Goal: Complete application form: Complete application form

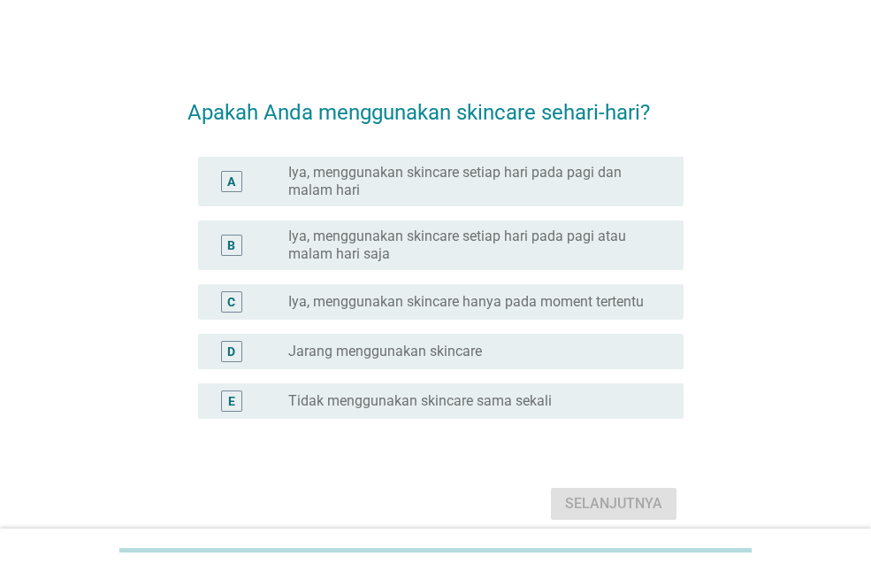
click at [530, 176] on label "Iya, menggunakan skincare setiap hari pada pagi dan malam hari" at bounding box center [471, 181] width 367 height 35
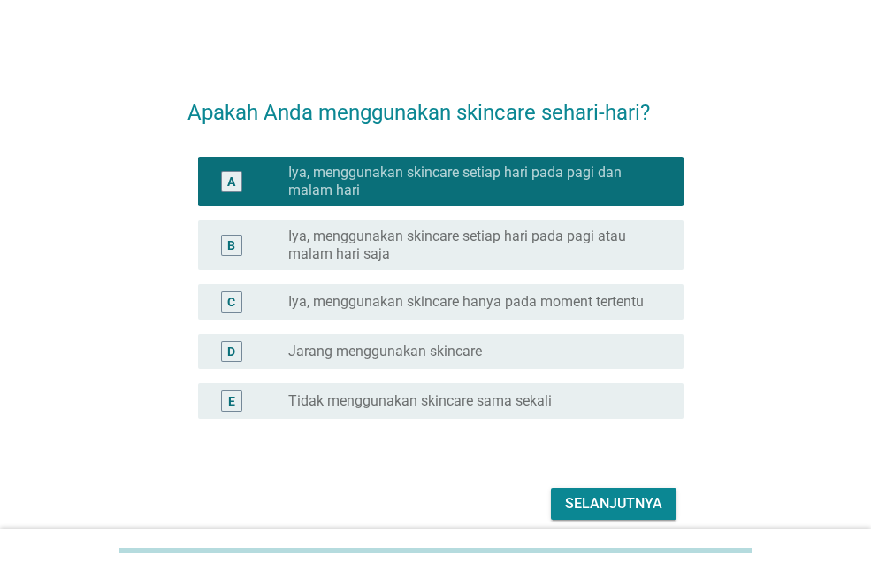
click at [601, 510] on div "Selanjutnya" at bounding box center [613, 503] width 97 height 21
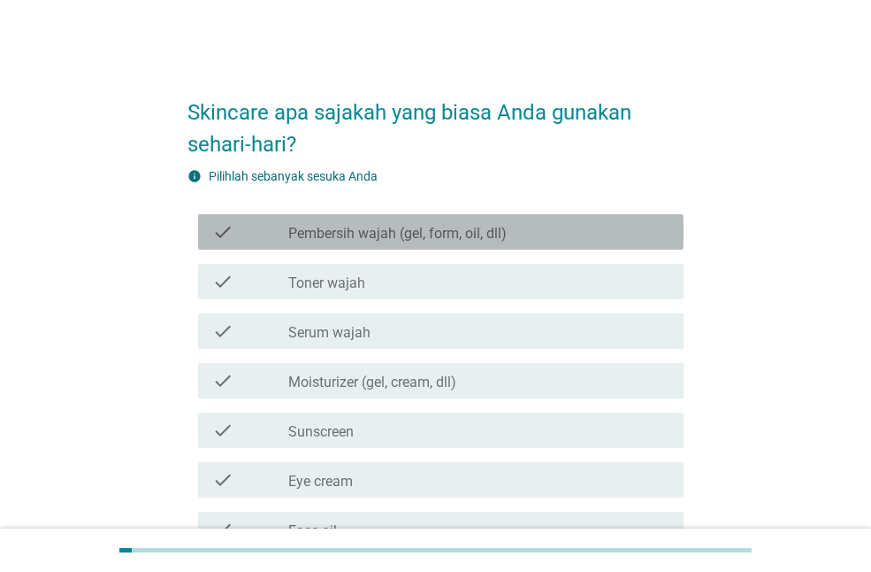
click at [457, 231] on label "Pembersih wajah (gel, form, oil, dll)" at bounding box center [397, 234] width 219 height 18
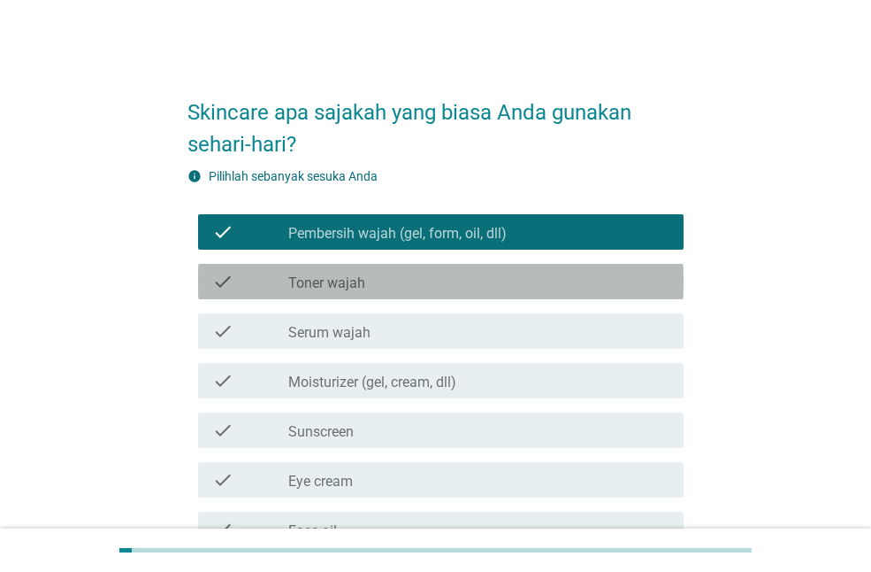
click at [434, 280] on div "check_box_outline_blank Toner wajah" at bounding box center [478, 281] width 381 height 21
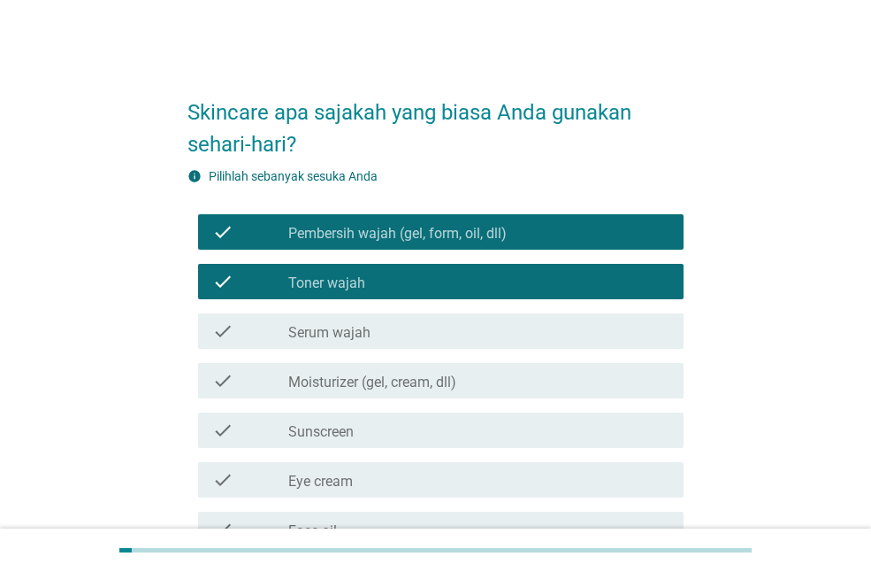
click at [436, 393] on div "check check_box_outline_blank Moisturizer (gel, cream, dll)" at bounding box center [441, 380] width 486 height 35
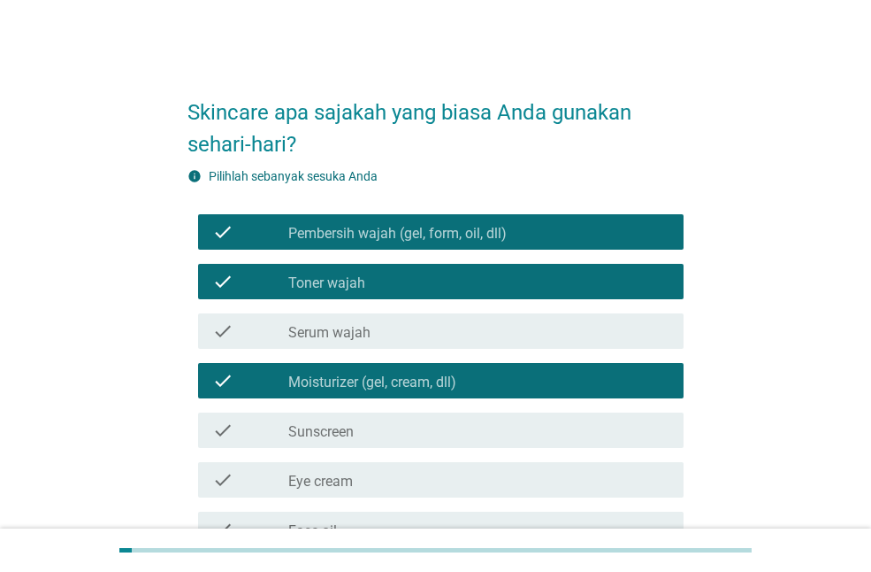
click at [424, 437] on div "check_box_outline_blank Sunscreen" at bounding box center [478, 429] width 381 height 21
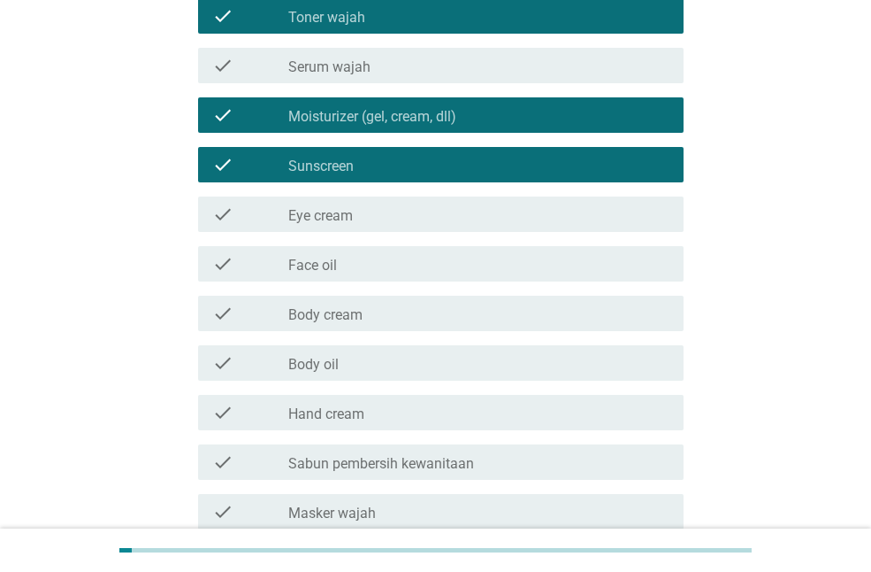
scroll to position [354, 0]
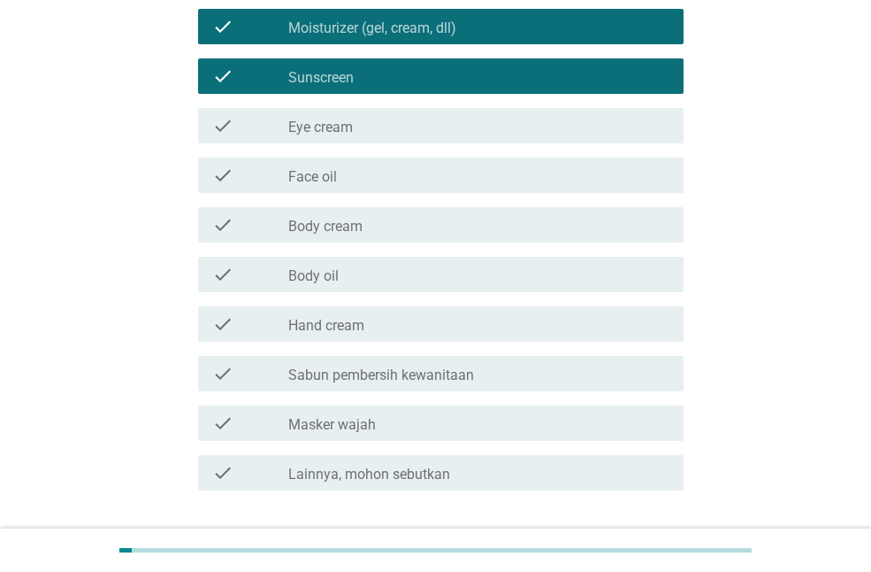
click at [442, 318] on div "check_box_outline_blank Hand cream" at bounding box center [478, 323] width 381 height 21
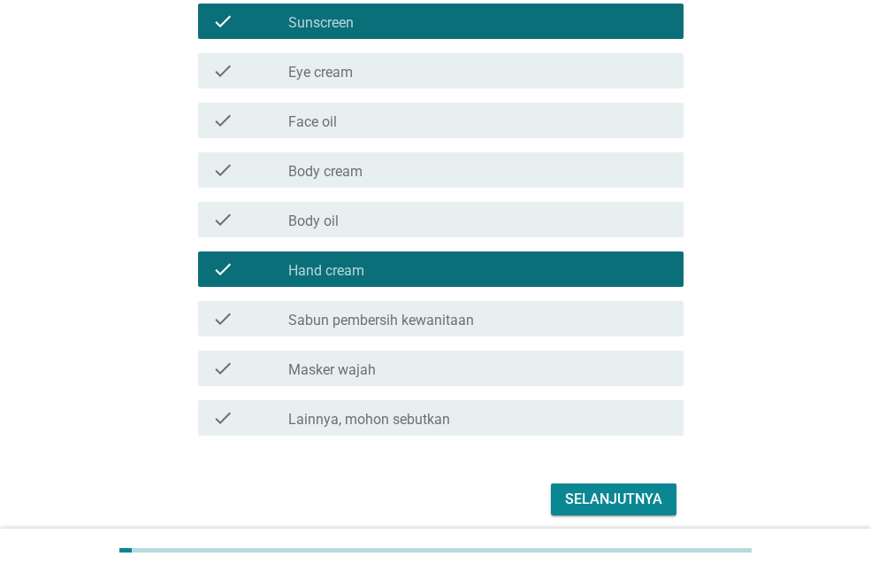
scroll to position [479, 0]
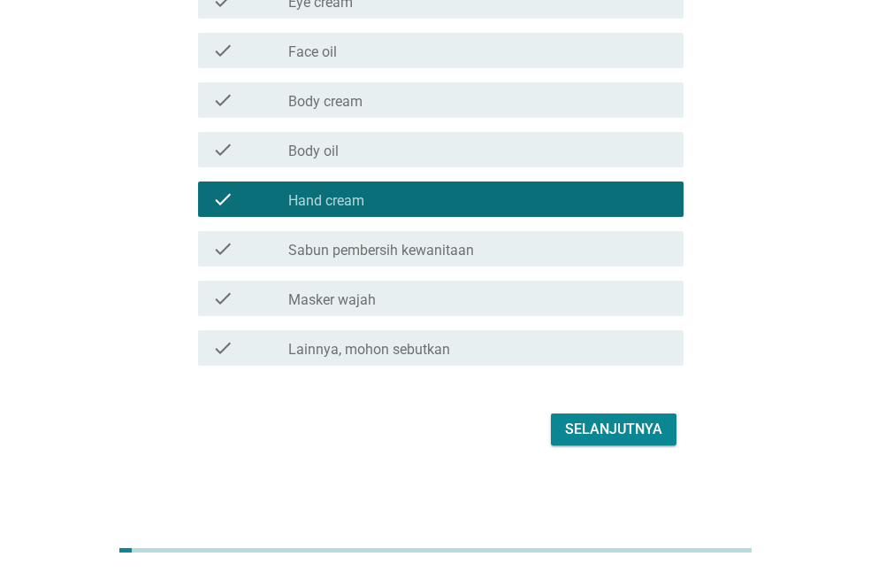
click at [651, 420] on div "Selanjutnya" at bounding box center [613, 428] width 97 height 21
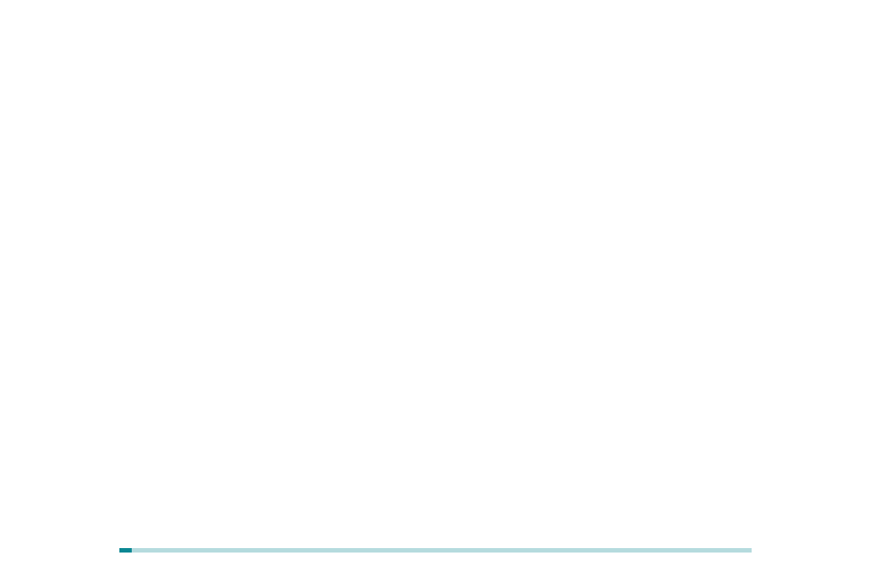
scroll to position [0, 0]
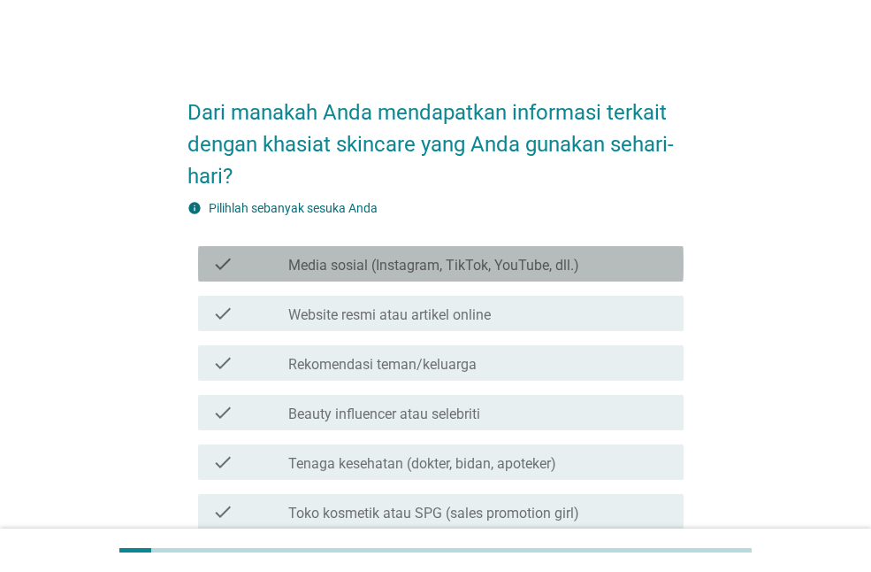
click at [524, 264] on label "Media sosial (Instagram, TikTok, YouTube, dll.)" at bounding box center [433, 266] width 291 height 18
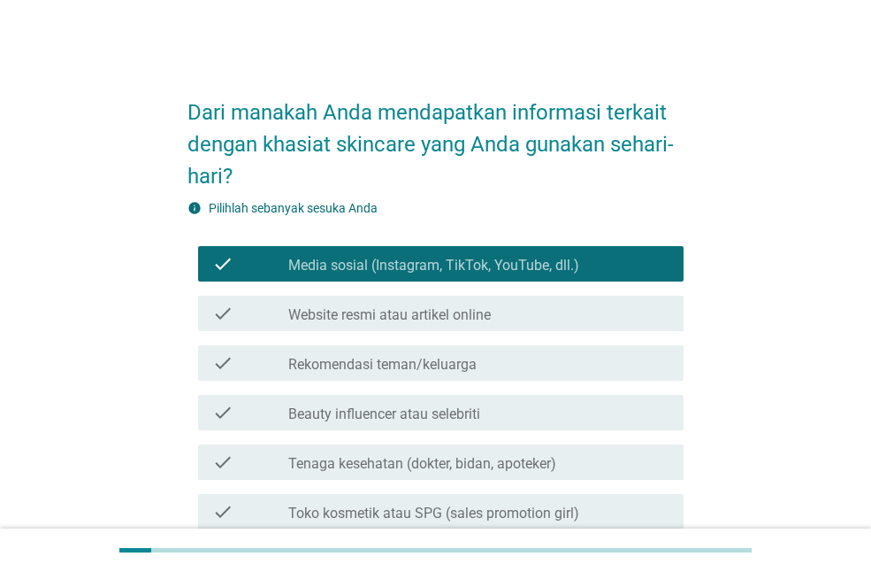
click at [500, 313] on div "check_box_outline_blank Website resmi atau artikel online" at bounding box center [478, 313] width 381 height 21
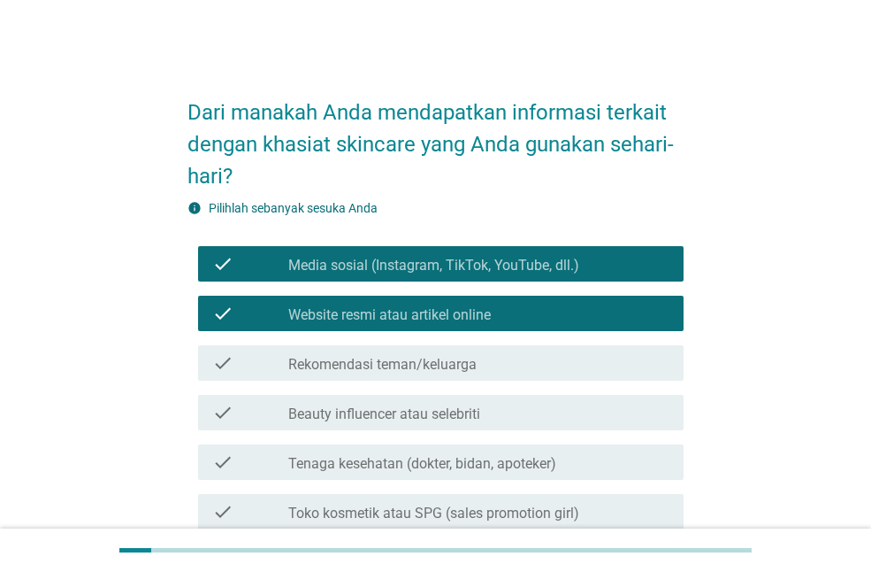
click at [490, 361] on div "check_box_outline_blank Rekomendasi teman/keluarga" at bounding box center [478, 362] width 381 height 21
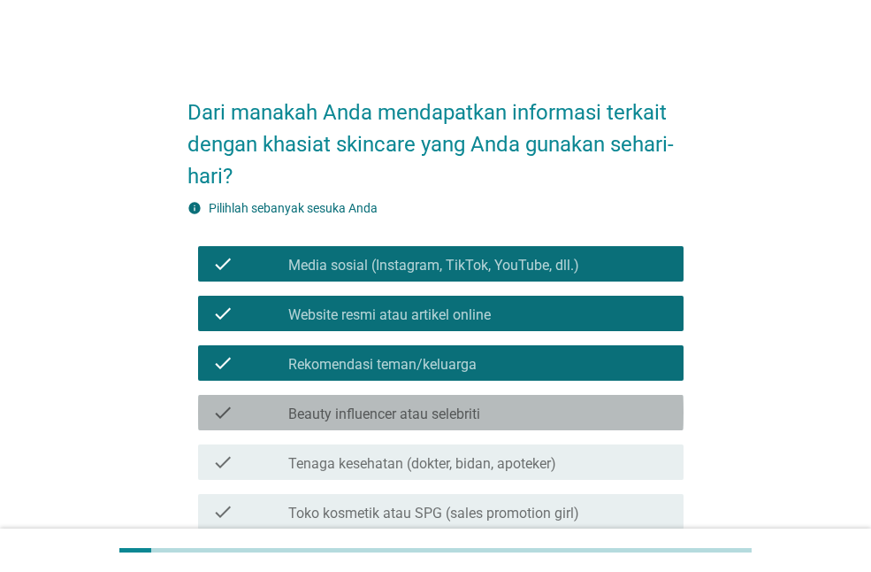
click at [505, 407] on div "check_box_outline_blank Beauty influencer atau selebriti" at bounding box center [478, 412] width 381 height 21
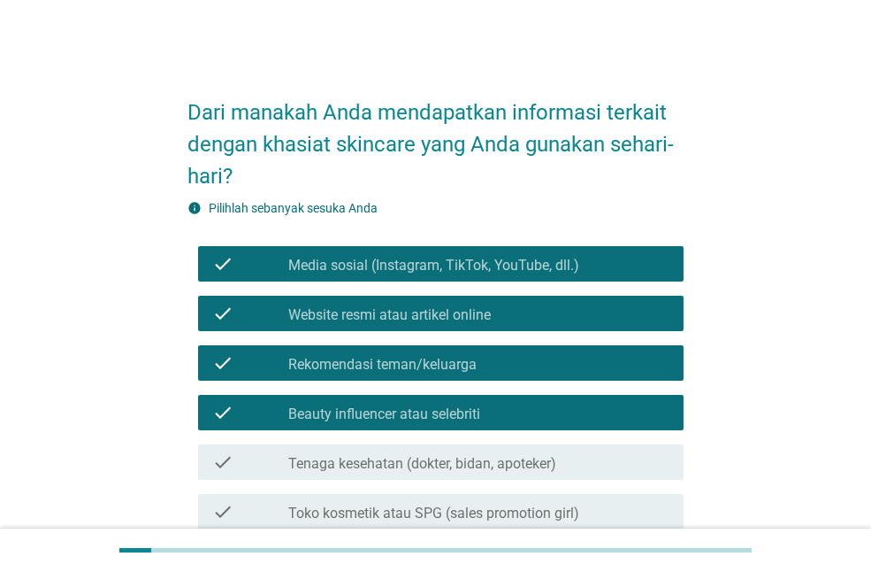
click at [516, 451] on div "check_box_outline_blank Tenaga kesehatan (dokter, bidan, apoteker)" at bounding box center [478, 461] width 381 height 21
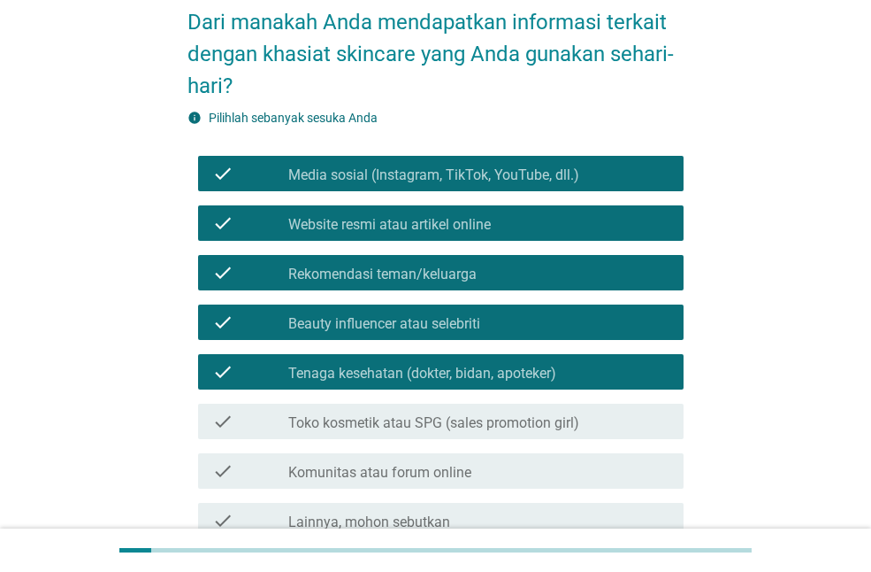
scroll to position [177, 0]
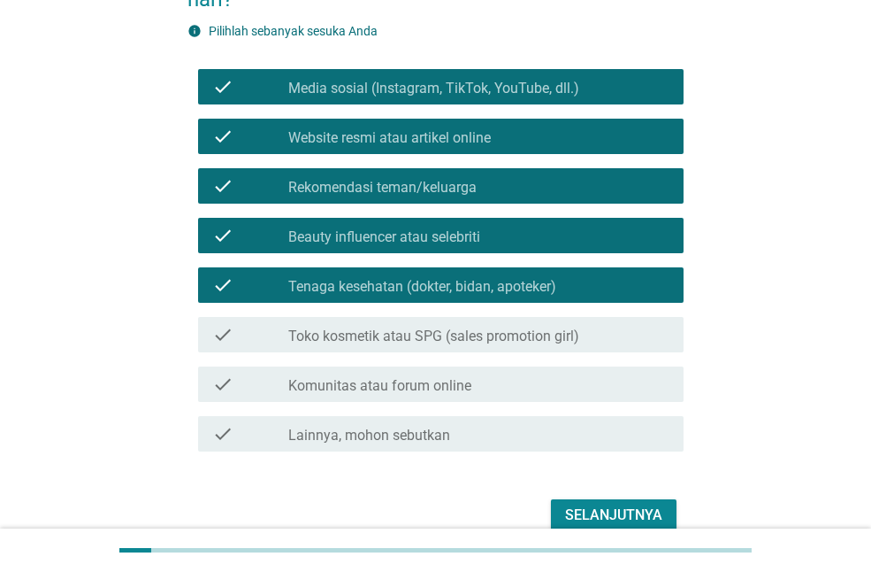
click at [618, 512] on div "Selanjutnya" at bounding box center [613, 514] width 97 height 21
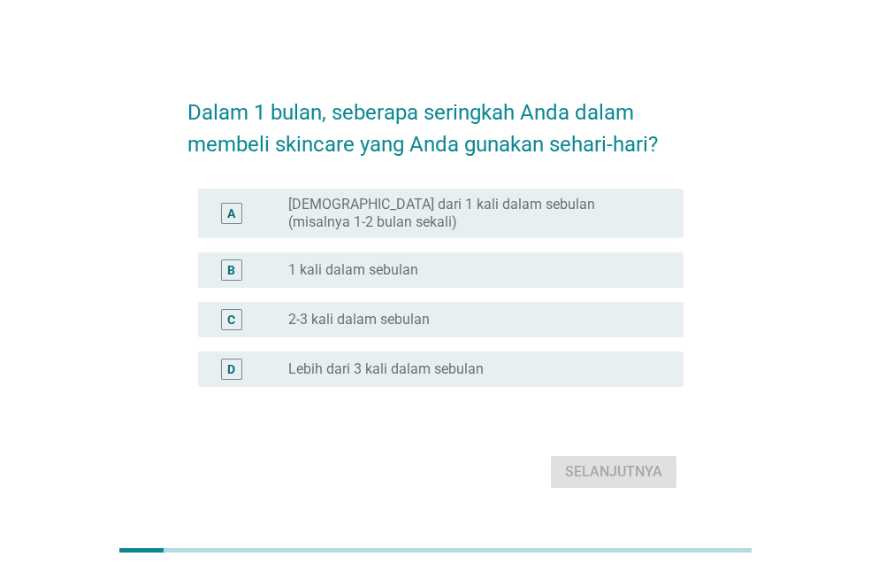
scroll to position [43, 0]
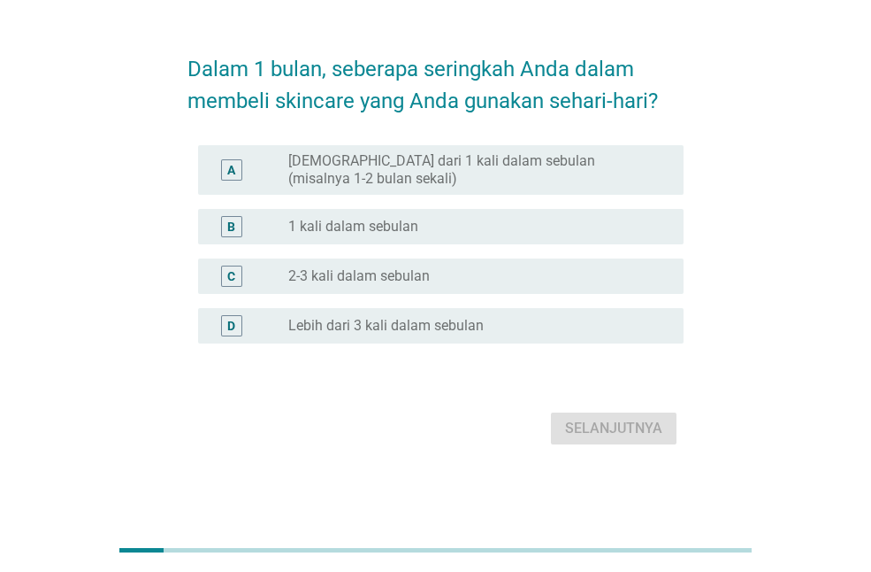
click at [631, 434] on div "Selanjutnya" at bounding box center [436, 428] width 496 height 42
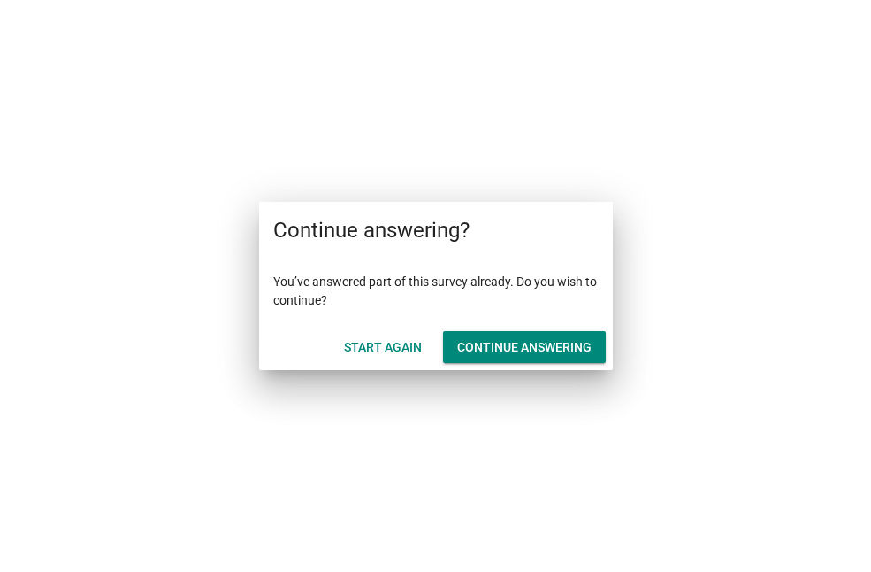
click at [541, 352] on div "Continue answering" at bounding box center [524, 347] width 134 height 19
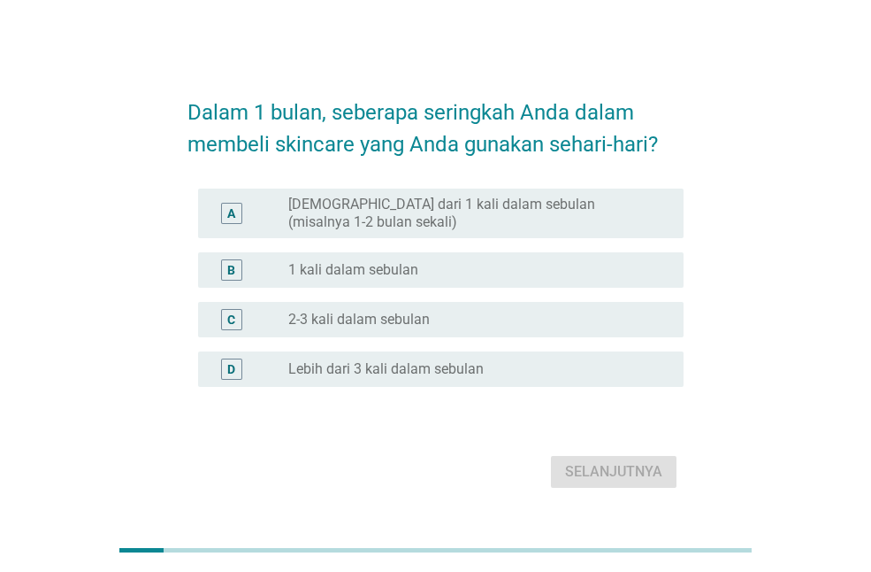
click at [407, 268] on label "1 kali dalam sebulan" at bounding box center [353, 270] width 130 height 18
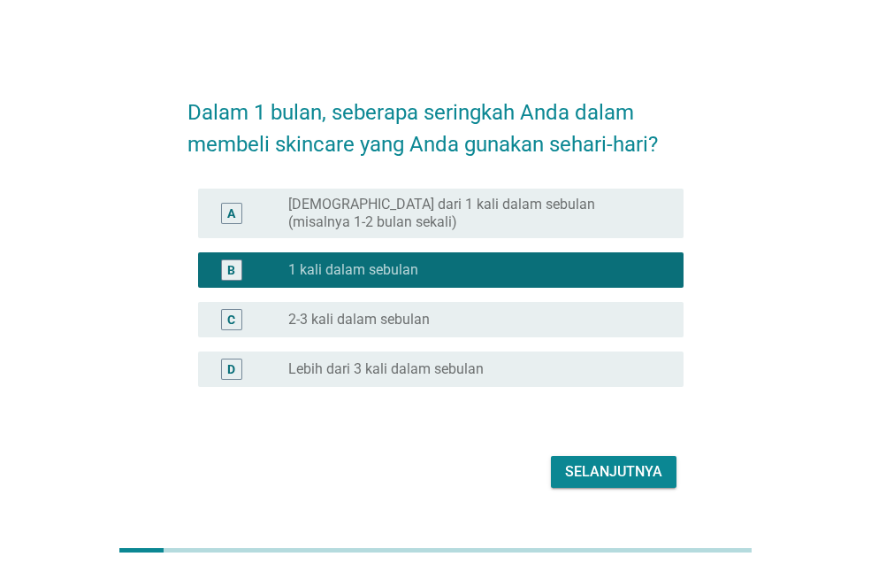
click at [610, 479] on div "Selanjutnya" at bounding box center [613, 471] width 97 height 21
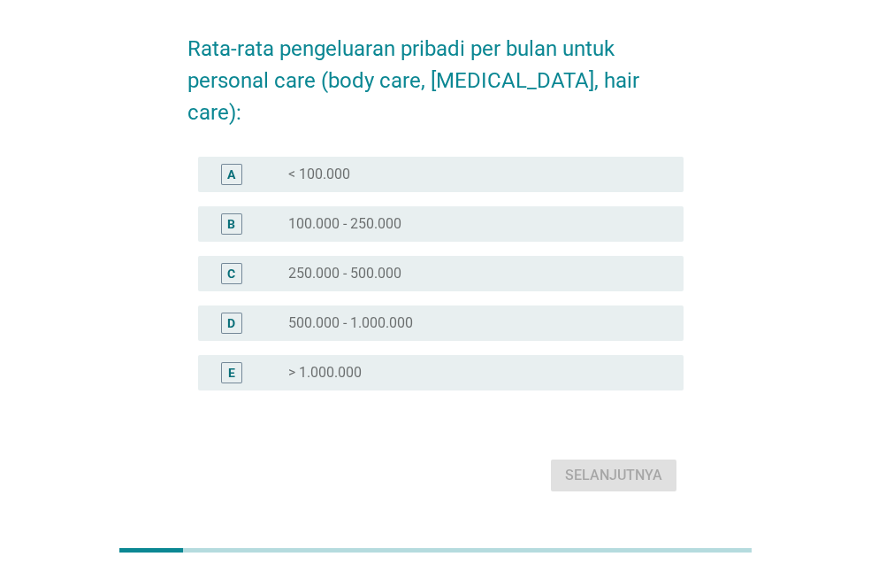
scroll to position [78, 0]
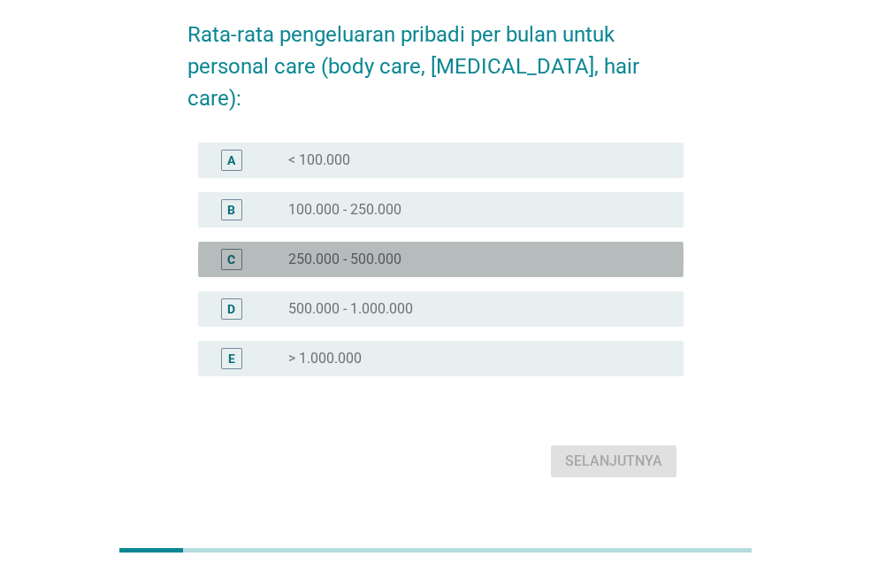
click at [420, 250] on div "radio_button_unchecked 250.000 - 500.000" at bounding box center [471, 259] width 367 height 18
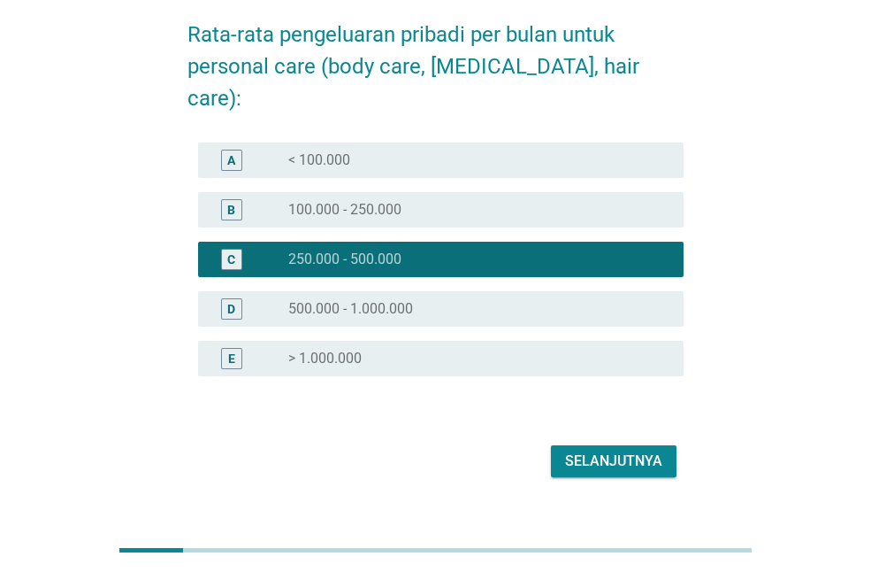
click at [592, 445] on button "Selanjutnya" at bounding box center [614, 461] width 126 height 32
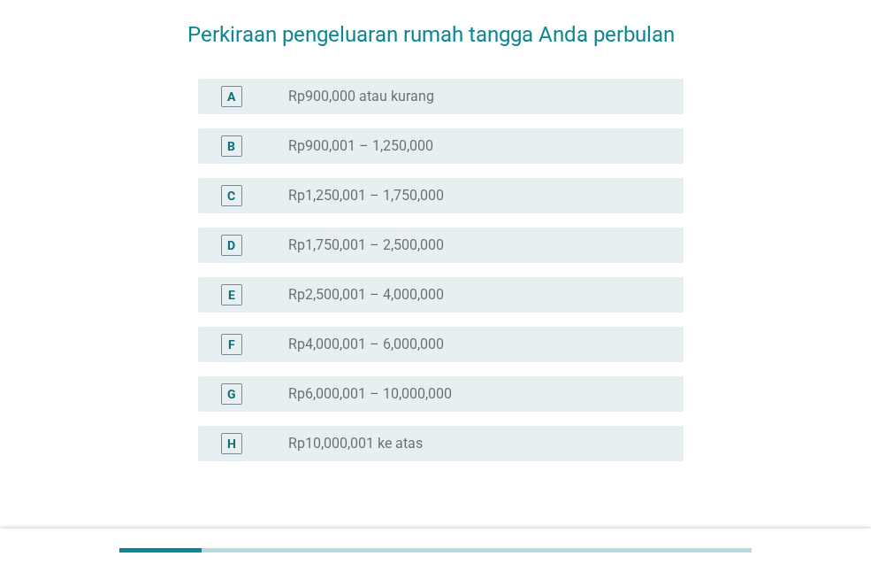
scroll to position [0, 0]
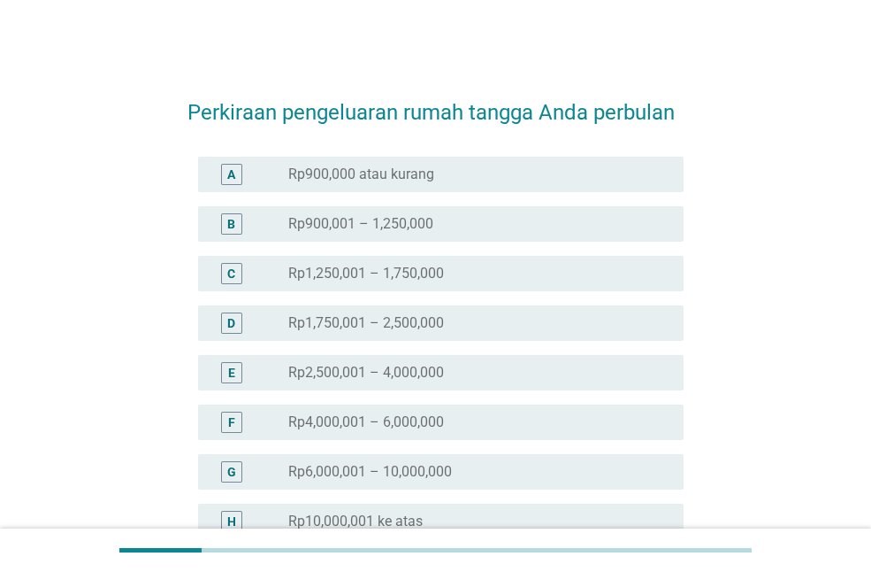
click at [446, 367] on div "radio_button_unchecked Rp2,500,001 – 4,000,000" at bounding box center [471, 373] width 367 height 18
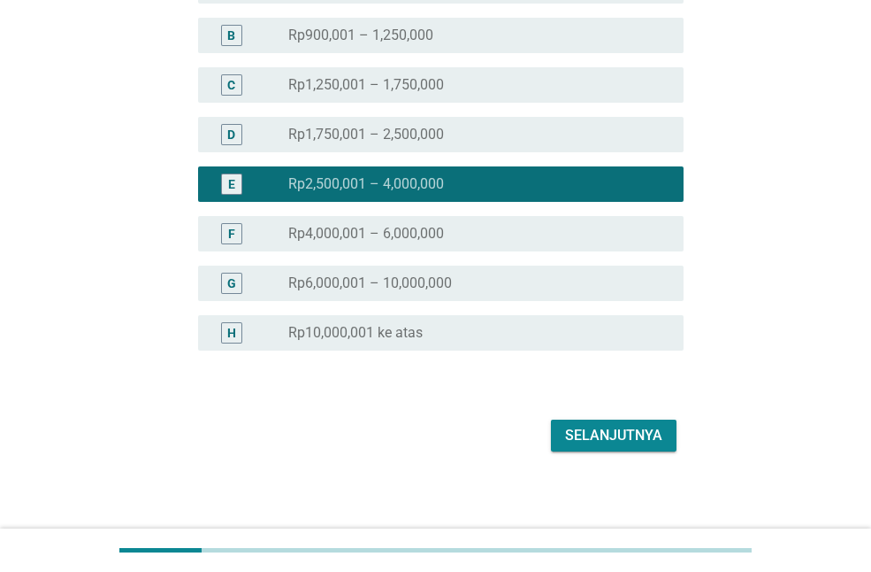
scroll to position [195, 0]
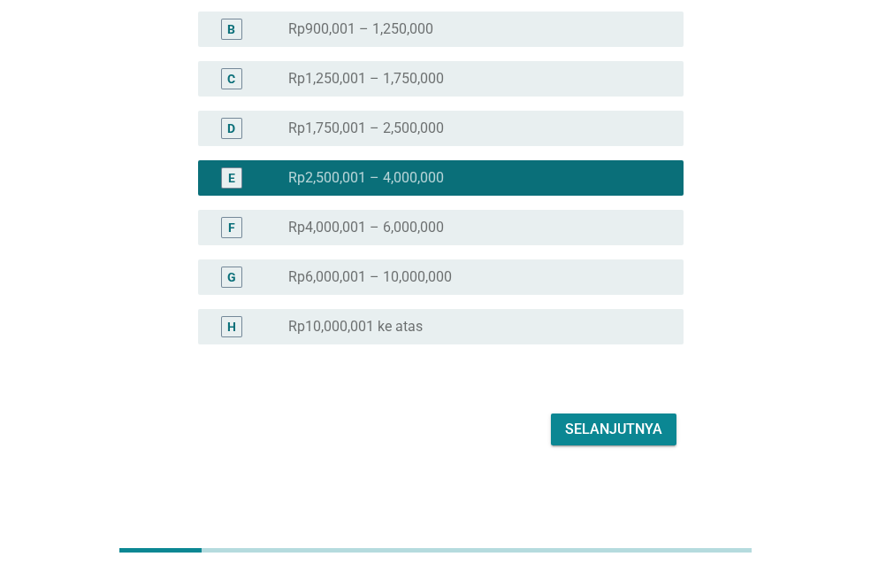
click at [587, 433] on div "Selanjutnya" at bounding box center [613, 428] width 97 height 21
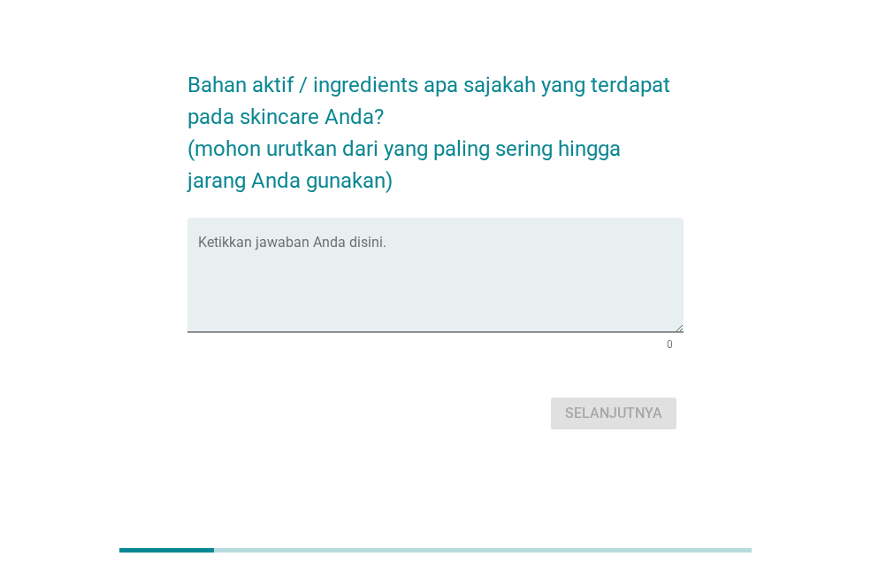
scroll to position [0, 0]
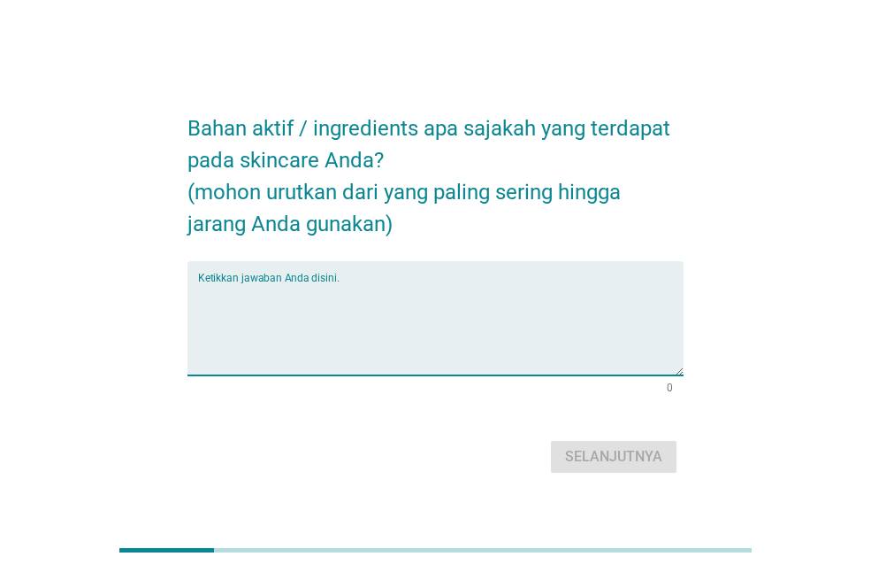
click at [370, 294] on textarea "Ketikkan jawaban Anda disini." at bounding box center [441, 328] width 486 height 93
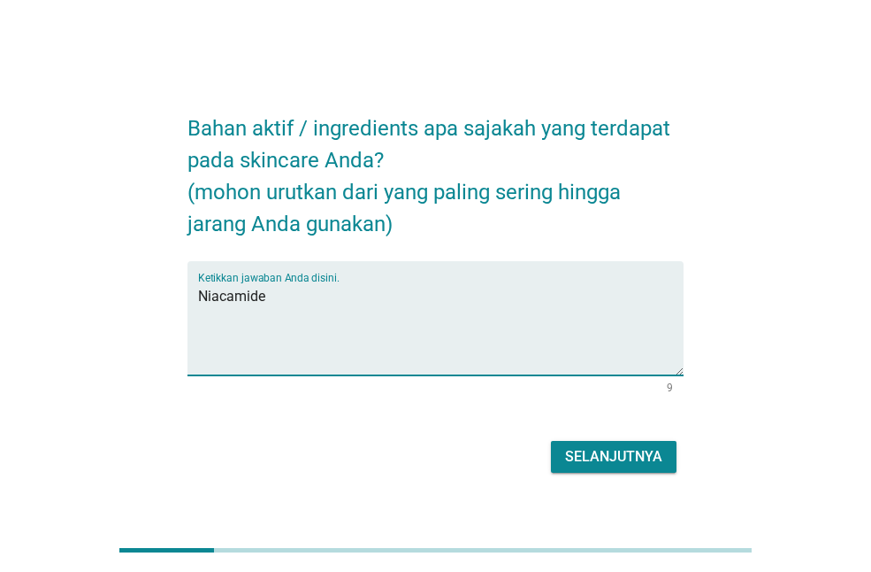
type textarea "Niacamide"
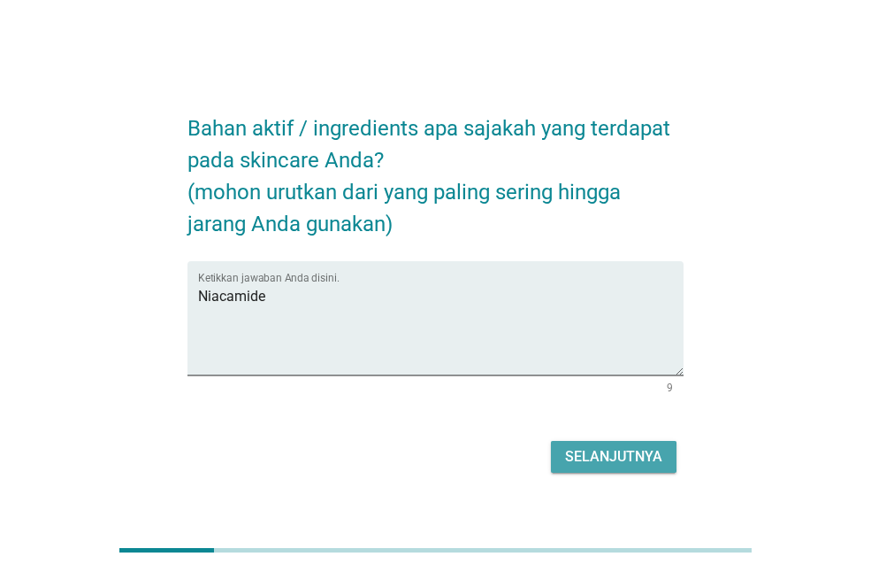
click at [612, 452] on div "Selanjutnya" at bounding box center [613, 456] width 97 height 21
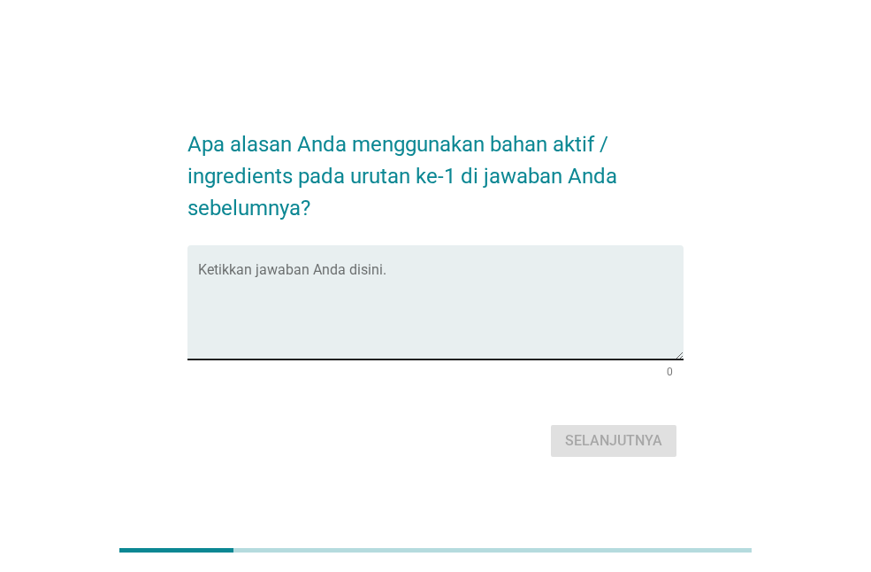
click at [477, 290] on textarea "Ketikkan jawaban Anda disini." at bounding box center [441, 312] width 486 height 93
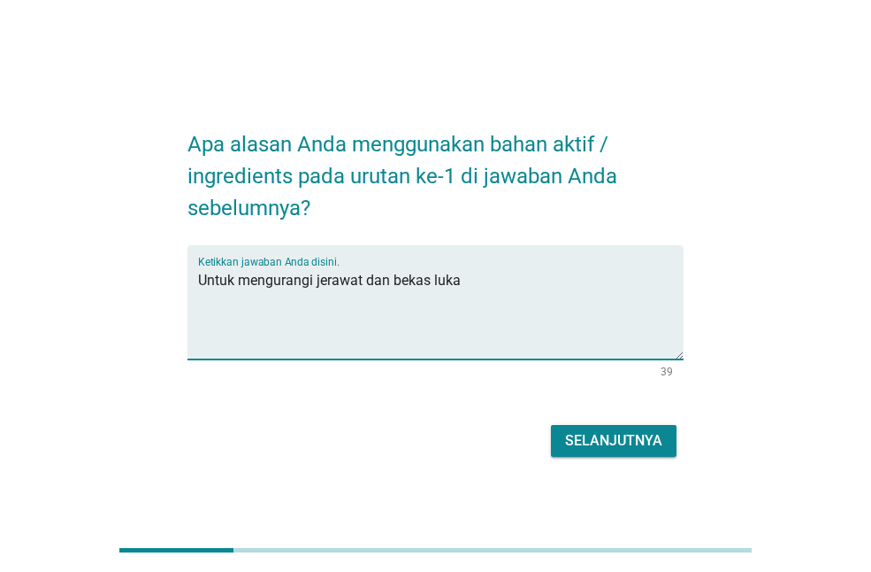
type textarea "Untuk mengurangi jerawat dan bekas luka"
click at [611, 440] on div "Selanjutnya" at bounding box center [613, 440] width 97 height 21
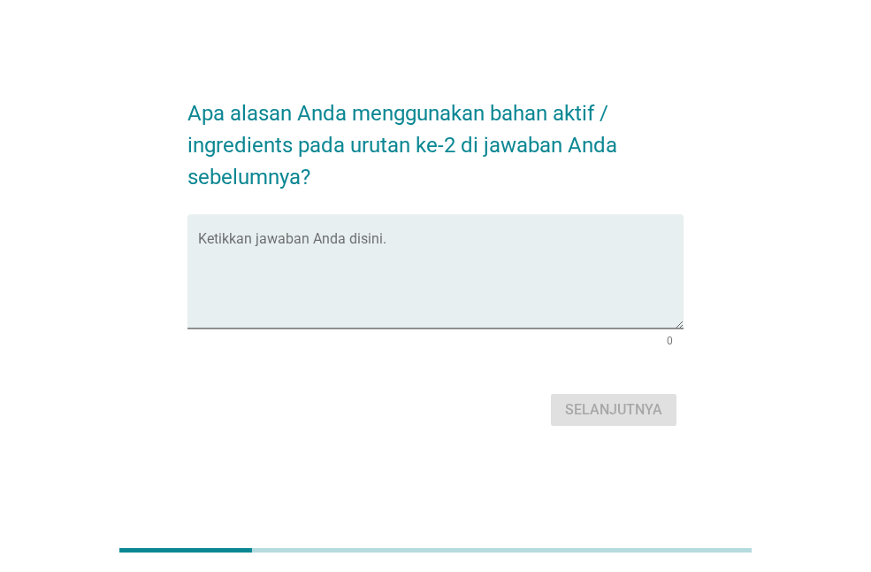
scroll to position [43, 0]
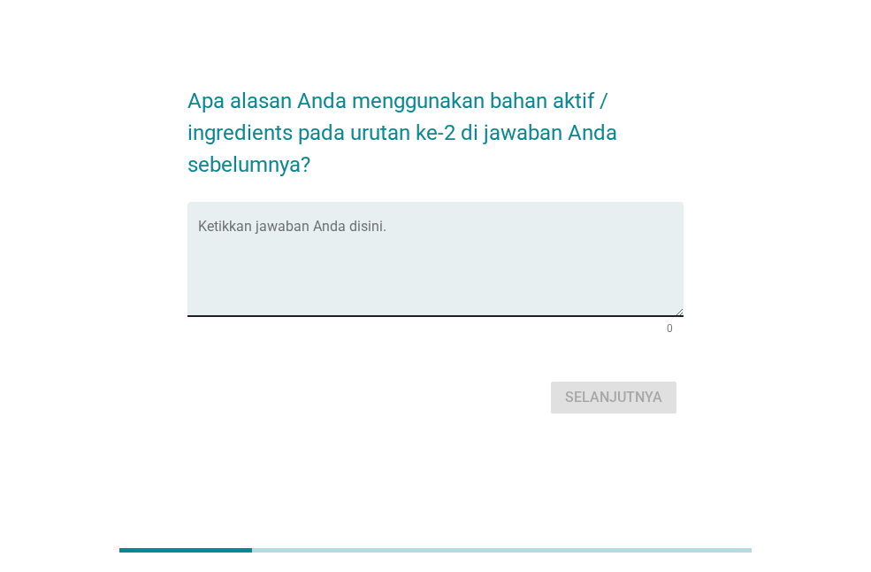
click at [512, 213] on div "Ketikkan jawaban Anda disini." at bounding box center [441, 259] width 486 height 114
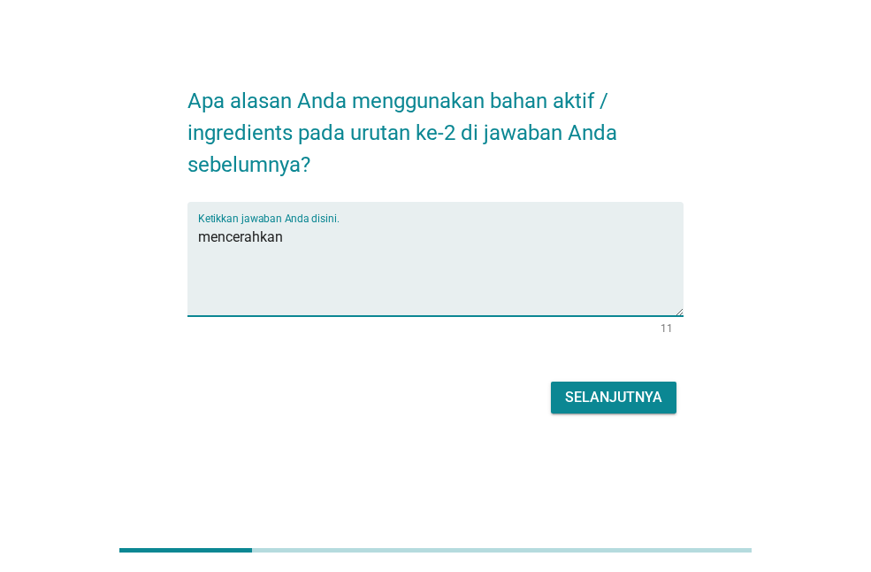
type textarea "mencerahkan"
click at [572, 403] on div "Selanjutnya" at bounding box center [613, 397] width 97 height 21
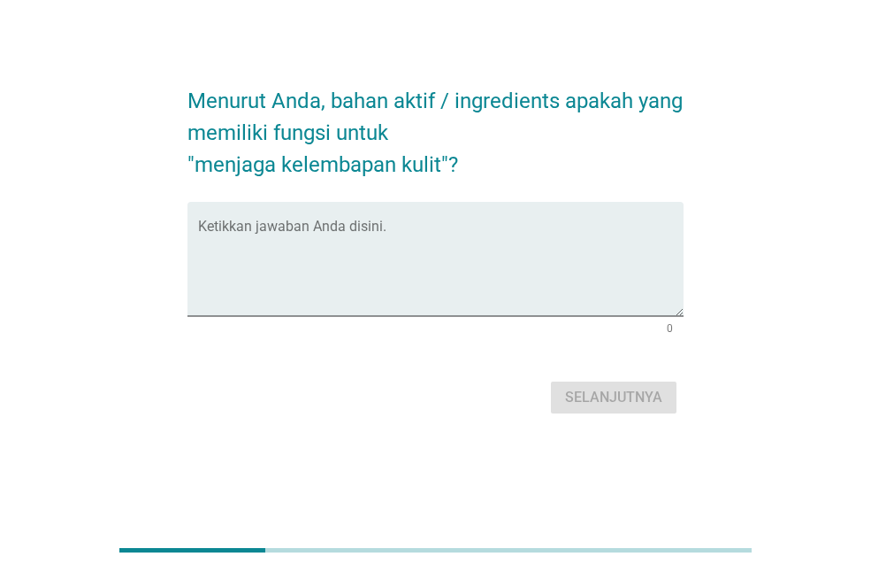
scroll to position [0, 0]
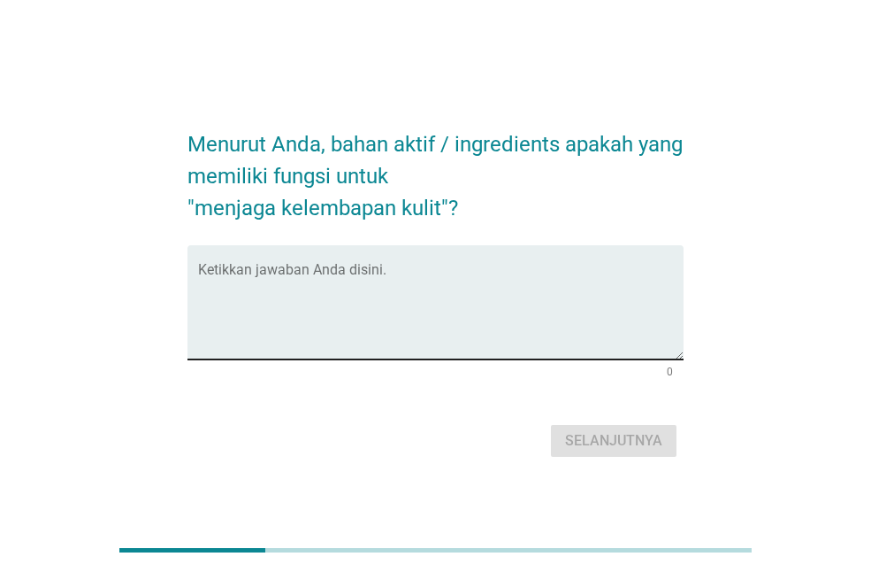
click at [394, 298] on textarea "Ketikkan jawaban Anda disini." at bounding box center [441, 312] width 486 height 93
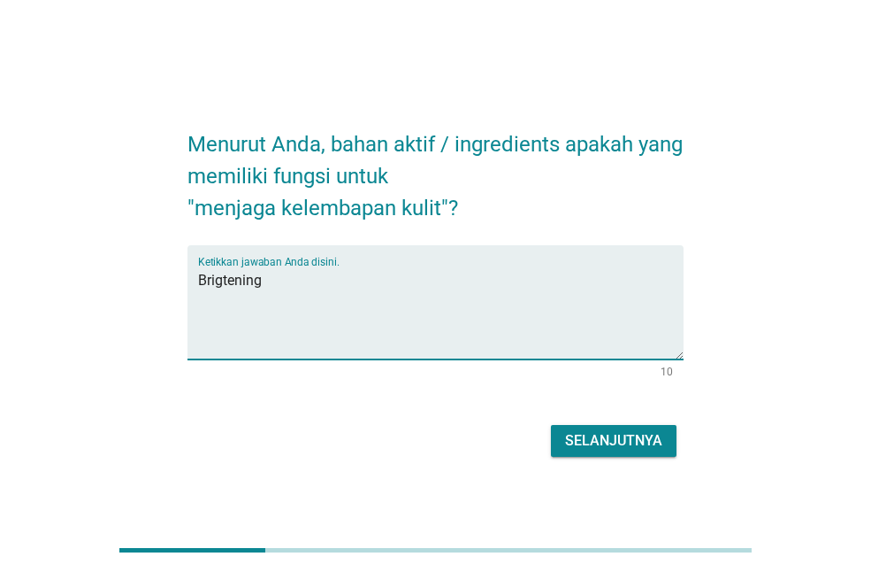
click at [222, 283] on textarea "Brigtening" at bounding box center [441, 312] width 486 height 93
type textarea "Brightening"
click at [618, 439] on div "Selanjutnya" at bounding box center [613, 440] width 97 height 21
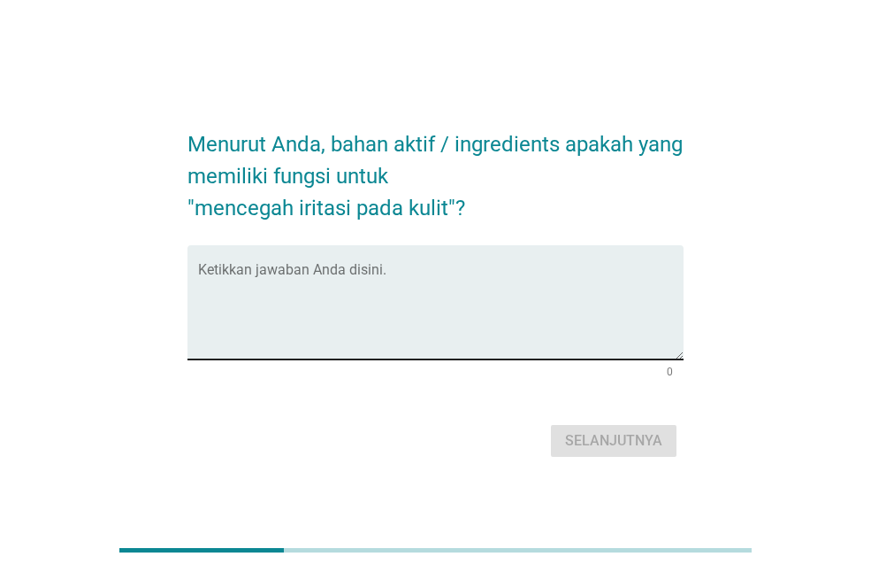
click at [360, 260] on div "Ketikkan jawaban Anda disini." at bounding box center [441, 302] width 486 height 114
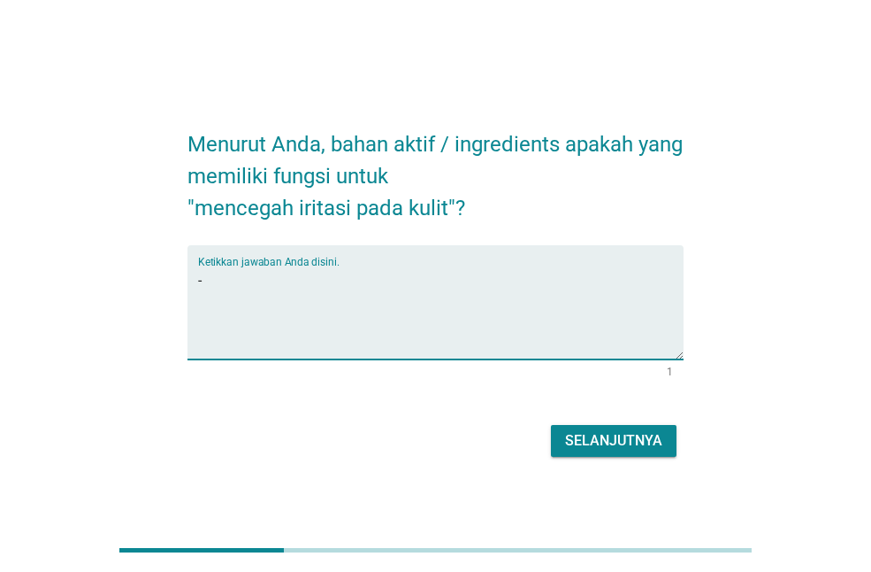
type textarea "-"
click at [602, 439] on div "Selanjutnya" at bounding box center [613, 440] width 97 height 21
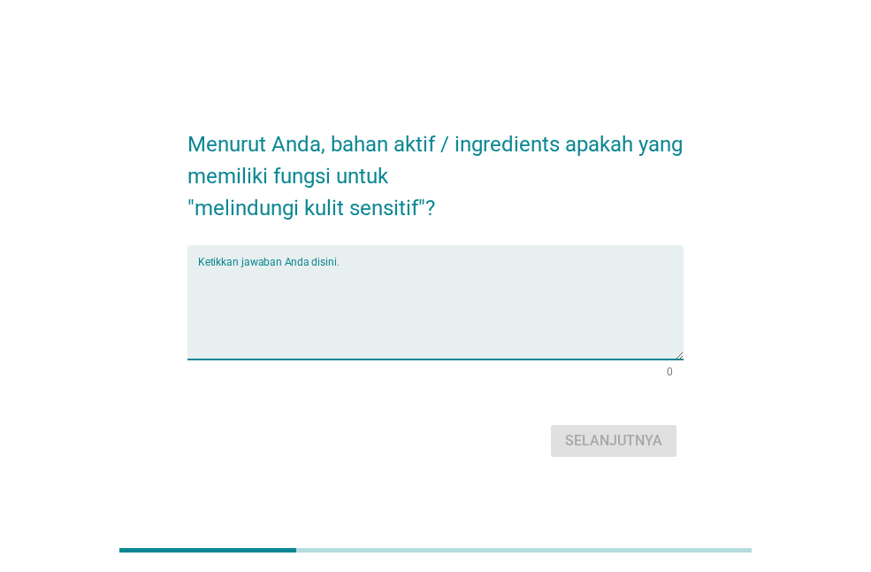
click at [428, 266] on textarea "Ketikkan jawaban Anda disini." at bounding box center [441, 312] width 486 height 93
type textarea "-"
click at [603, 442] on div "Selanjutnya" at bounding box center [613, 440] width 97 height 21
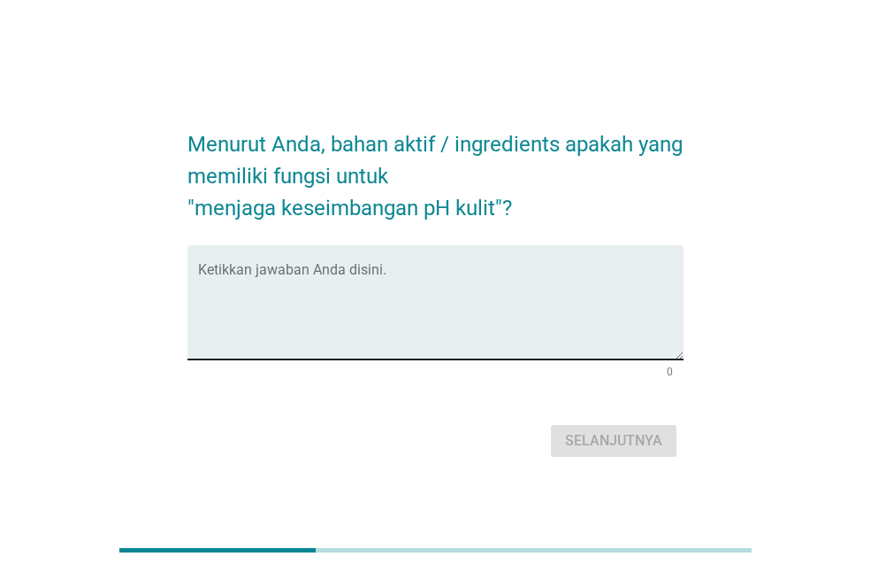
click at [335, 288] on textarea "Ketikkan jawaban Anda disini." at bounding box center [441, 312] width 486 height 93
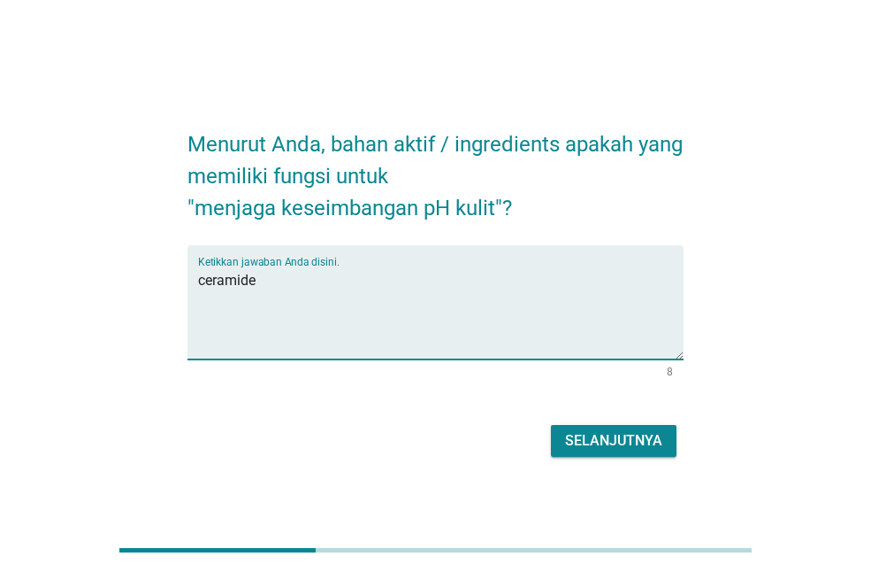
type textarea "ceramide"
click at [595, 433] on div "Selanjutnya" at bounding box center [613, 440] width 97 height 21
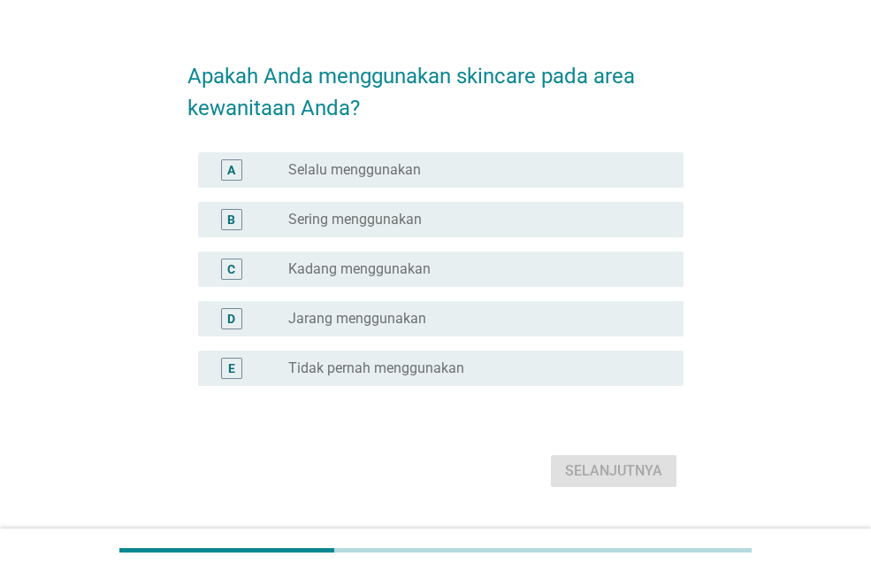
scroll to position [78, 0]
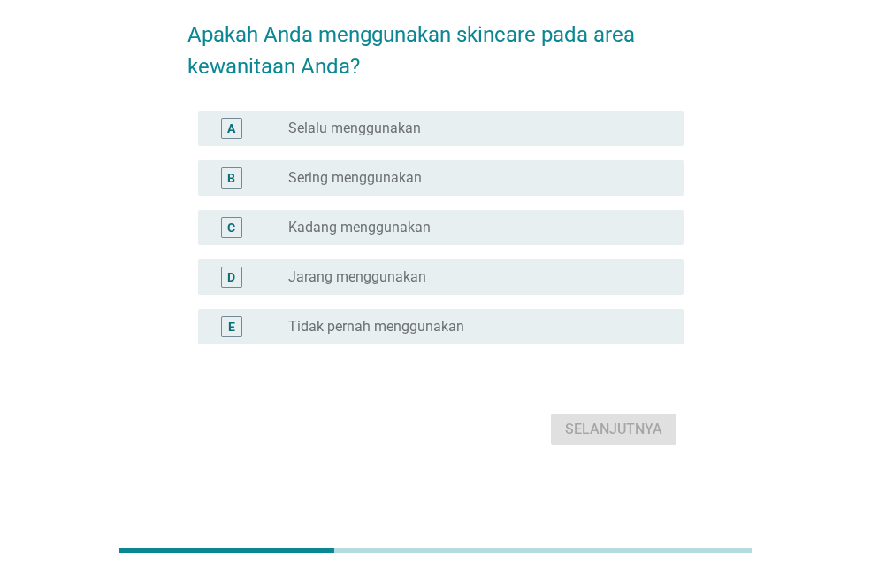
click at [418, 229] on label "Kadang menggunakan" at bounding box center [359, 228] width 142 height 18
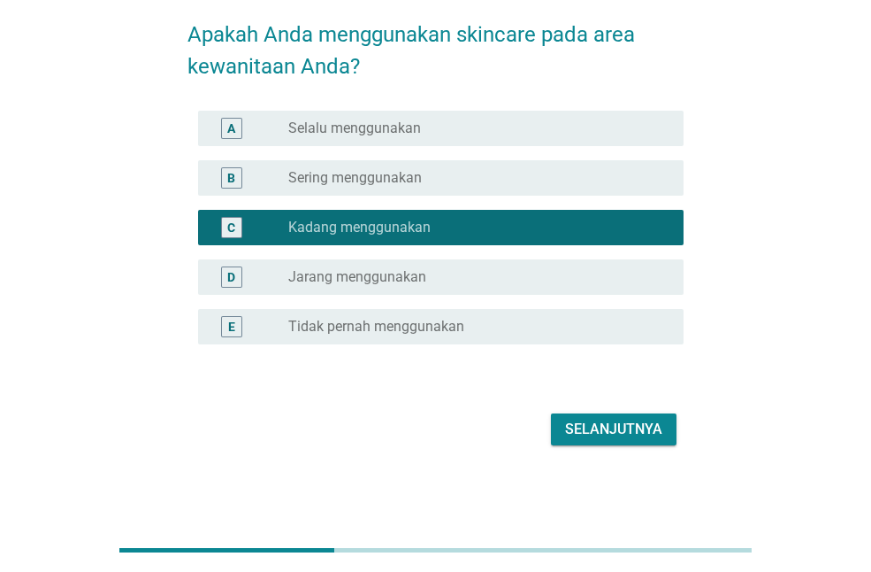
click at [575, 423] on div "Selanjutnya" at bounding box center [613, 428] width 97 height 21
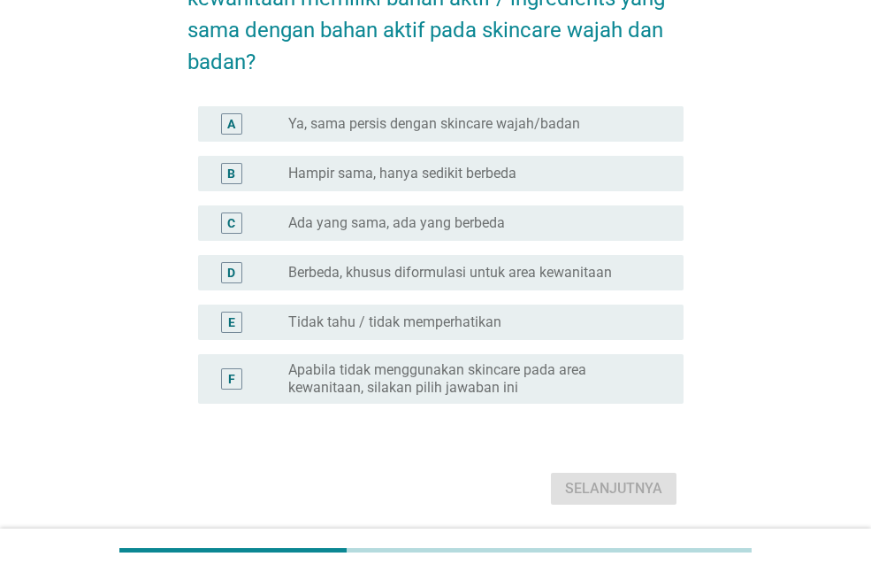
scroll to position [177, 0]
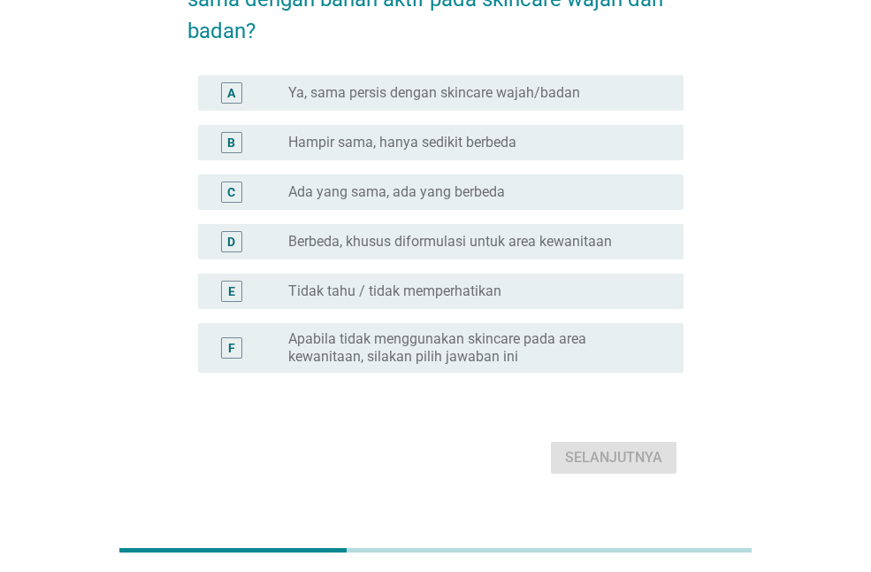
click at [546, 240] on label "Berbeda, khusus diformulasi untuk area kewanitaan" at bounding box center [450, 242] width 324 height 18
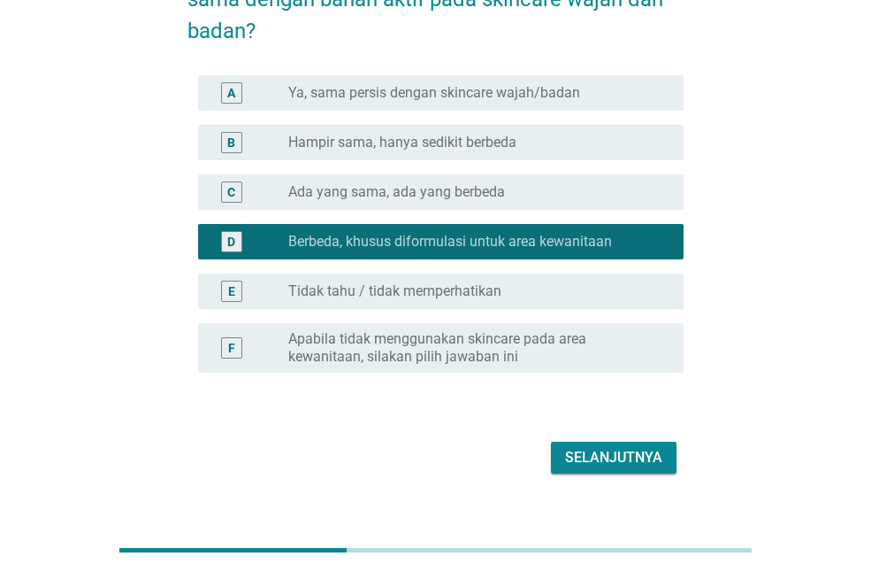
click at [581, 445] on button "Selanjutnya" at bounding box center [614, 457] width 126 height 32
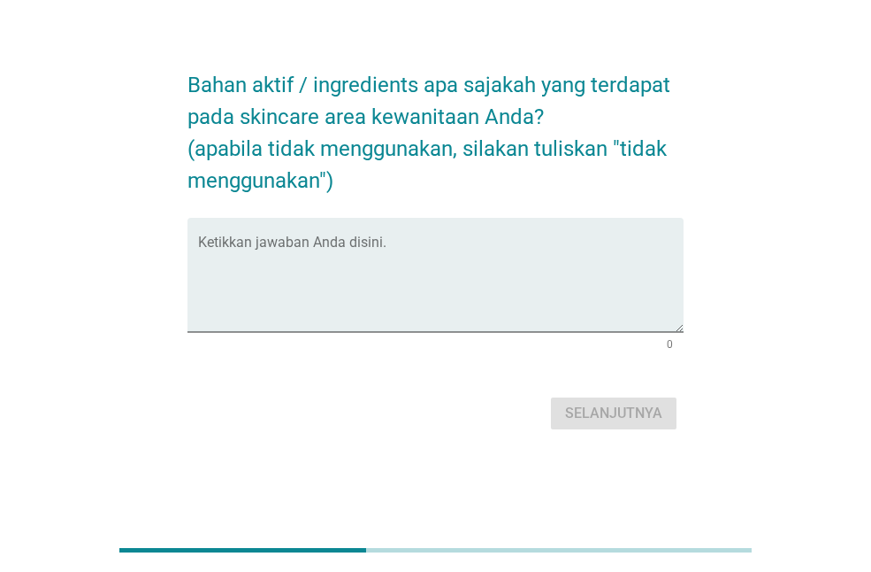
scroll to position [0, 0]
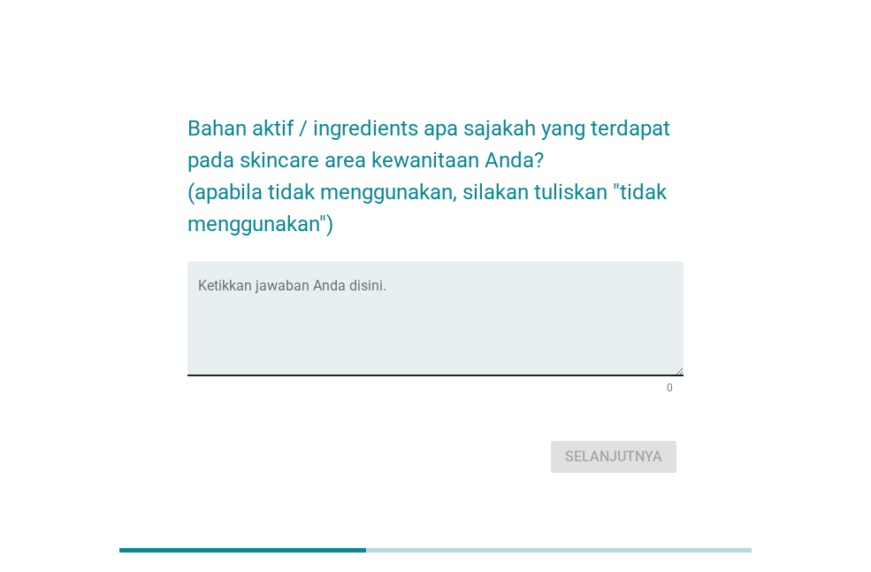
click at [495, 267] on div "Ketikkan jawaban Anda disini." at bounding box center [441, 318] width 486 height 114
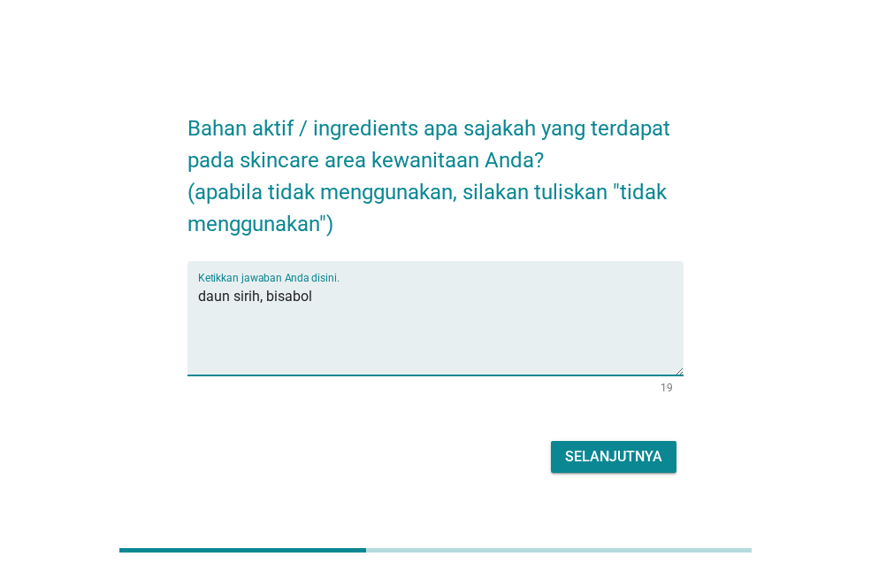
type textarea "daun sirih, bisabol"
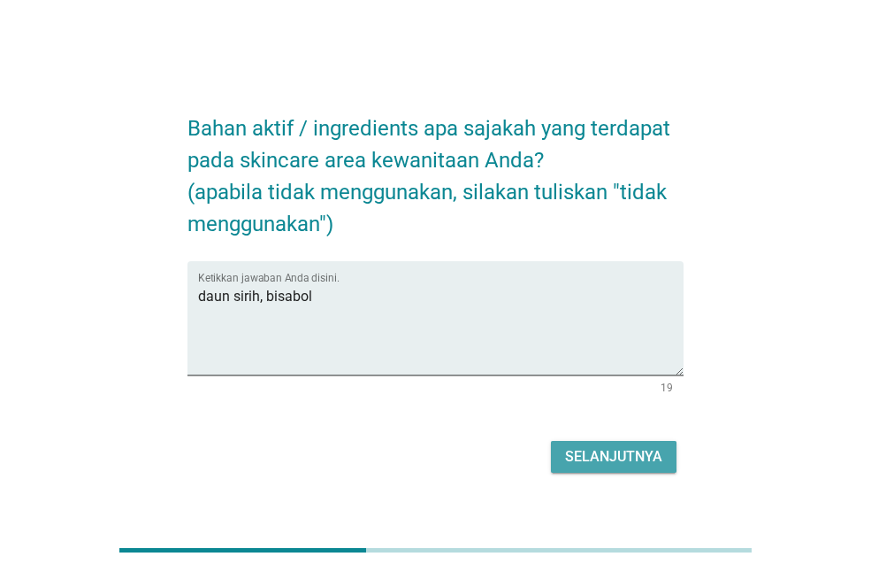
click at [664, 453] on button "Selanjutnya" at bounding box center [614, 457] width 126 height 32
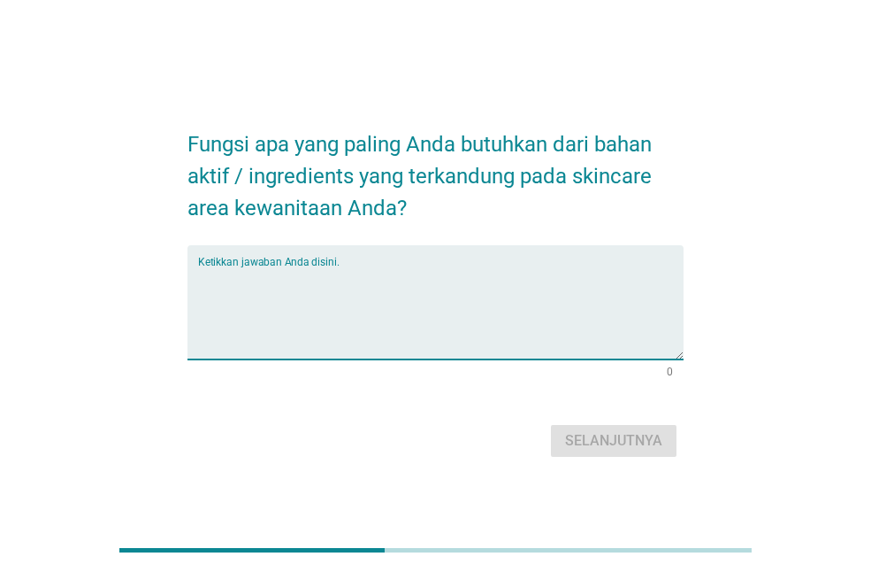
click at [403, 330] on textarea "Ketikkan jawaban Anda disini." at bounding box center [441, 312] width 486 height 93
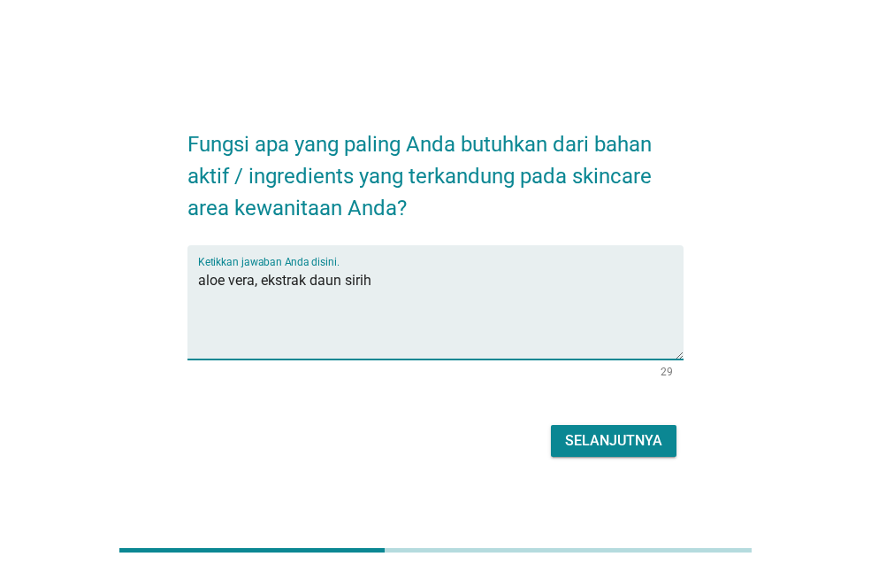
type textarea "aloe vera, ekstrak daun sirih"
click at [623, 441] on div "Selanjutnya" at bounding box center [613, 440] width 97 height 21
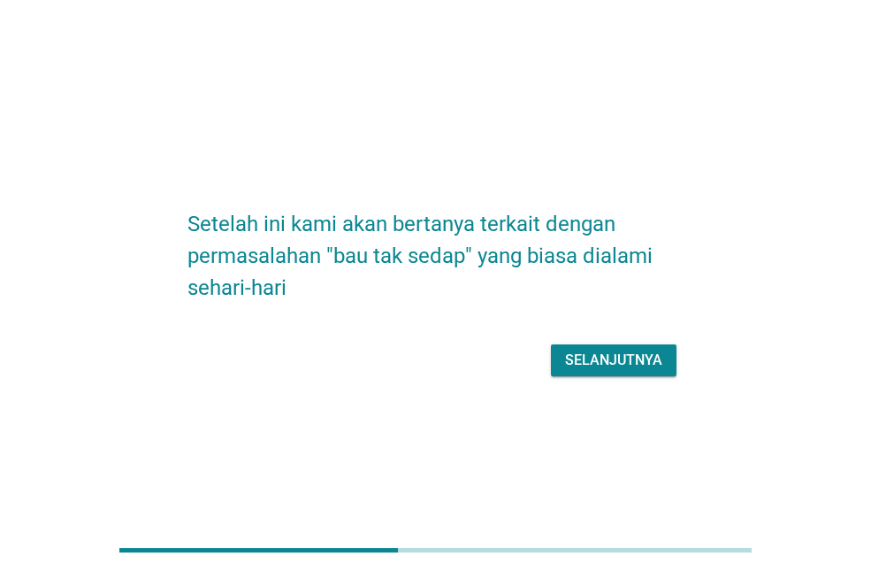
click at [592, 353] on div "Selanjutnya" at bounding box center [613, 359] width 97 height 21
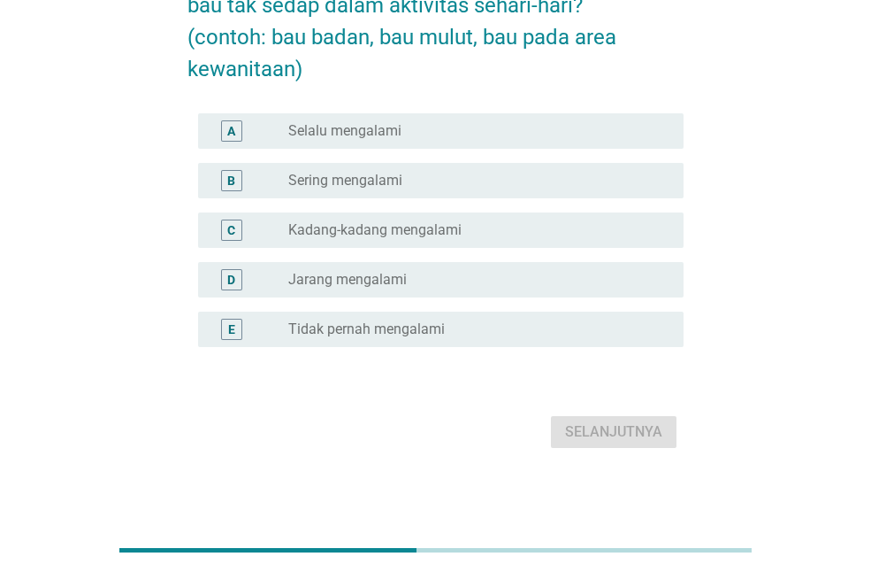
scroll to position [142, 0]
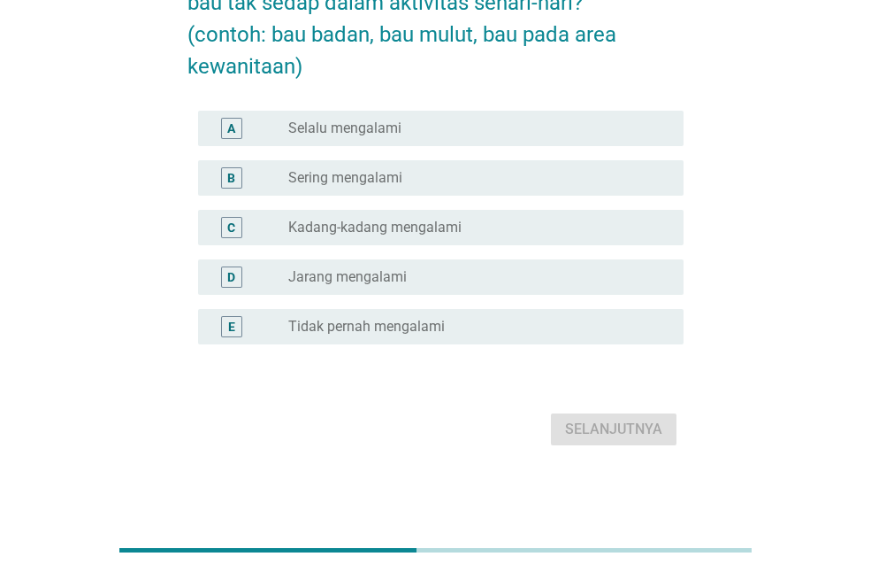
click at [466, 226] on div "radio_button_unchecked Kadang-kadang mengalami" at bounding box center [471, 228] width 367 height 18
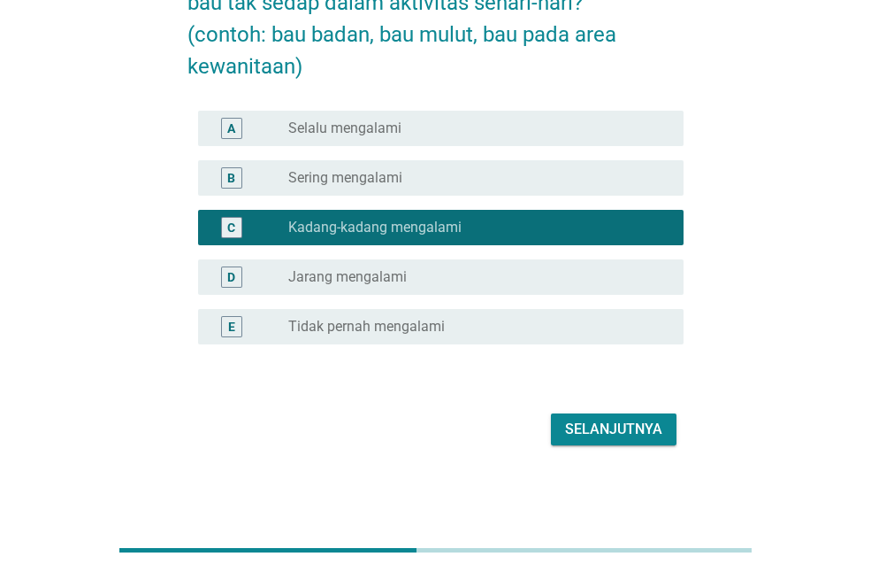
click at [624, 425] on div "Selanjutnya" at bounding box center [613, 428] width 97 height 21
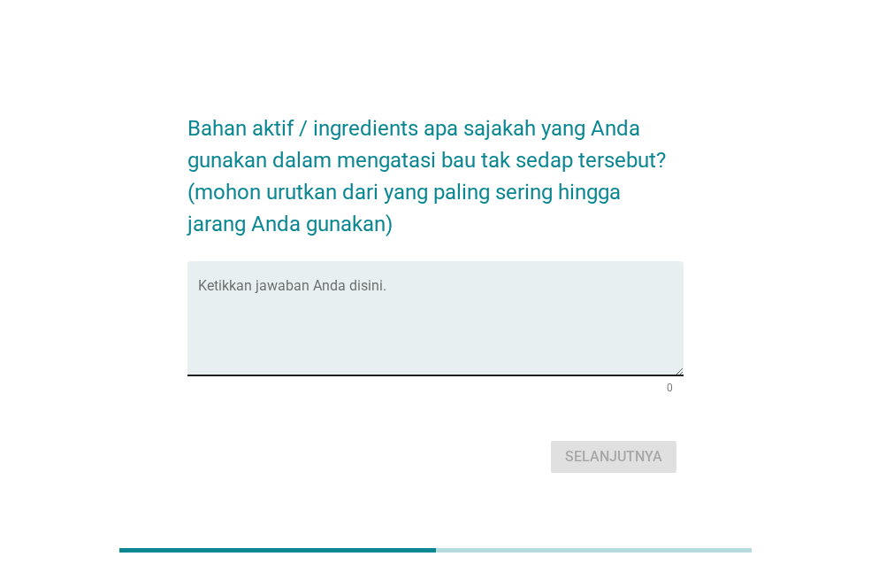
scroll to position [43, 0]
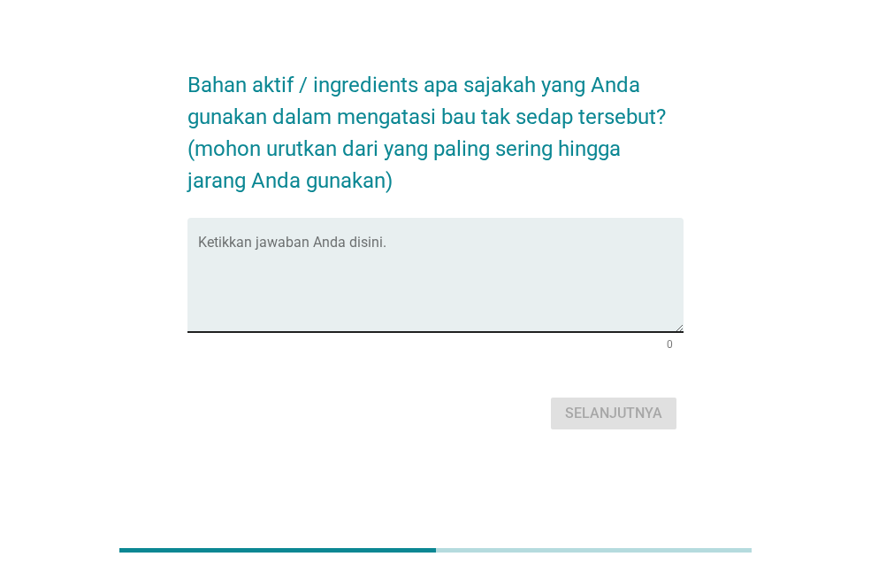
click at [524, 247] on textarea "Ketikkan jawaban Anda disini." at bounding box center [441, 285] width 486 height 93
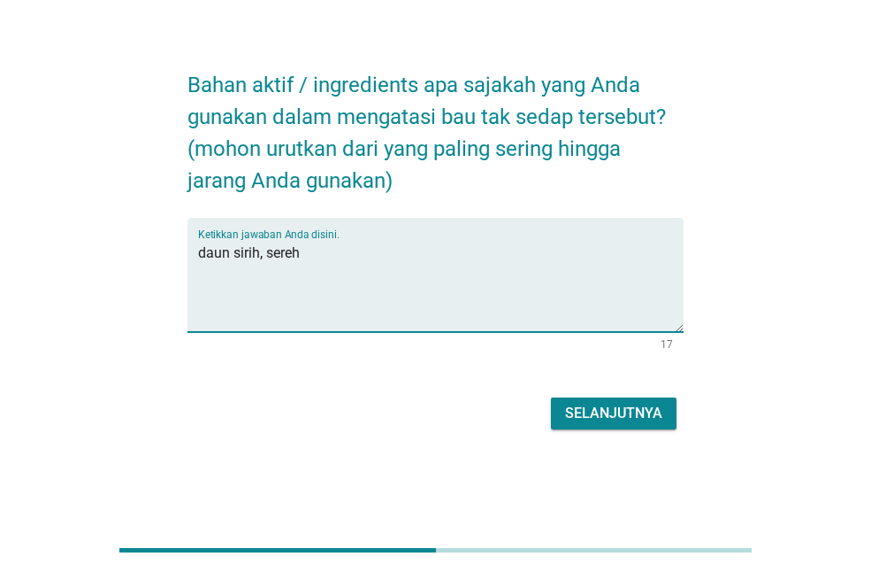
type textarea "daun sirih, sereh"
click at [572, 410] on div "Selanjutnya" at bounding box center [613, 413] width 97 height 21
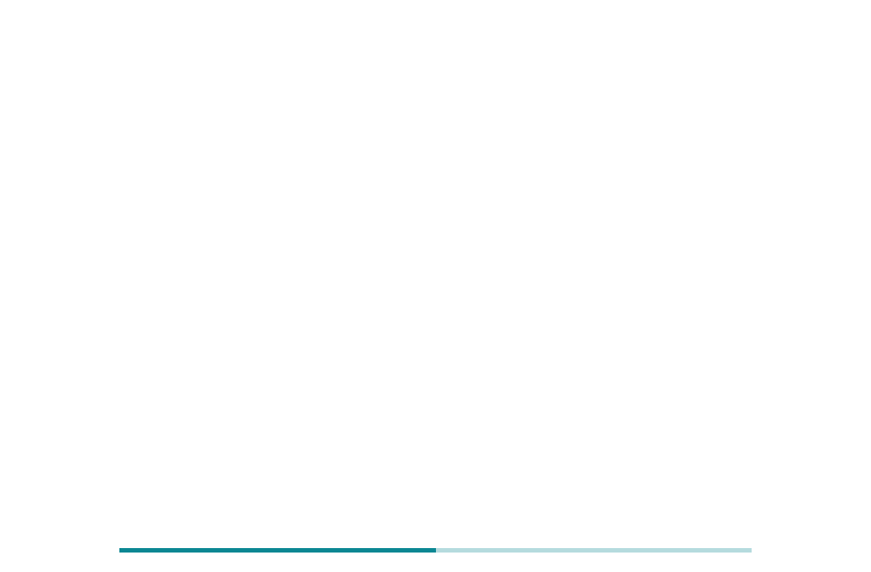
scroll to position [0, 0]
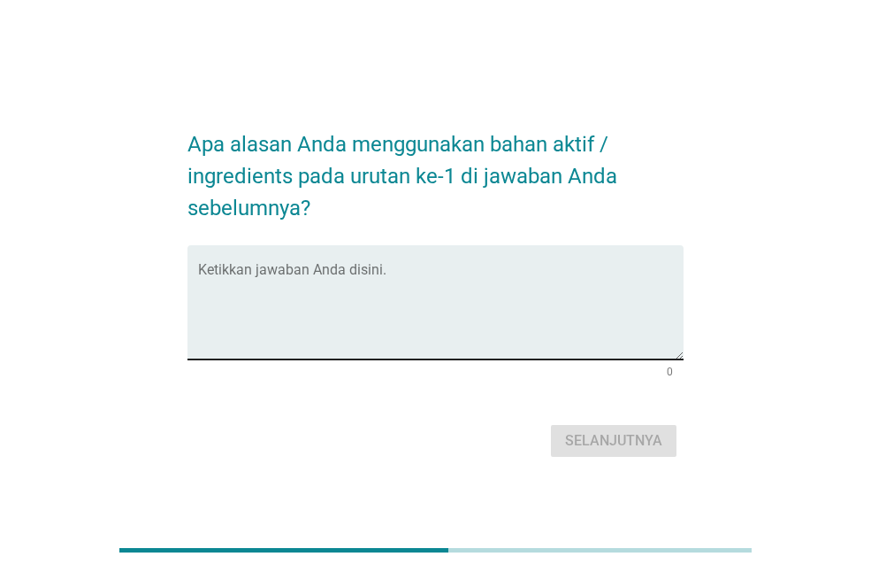
click at [348, 267] on textarea "Ketikkan jawaban Anda disini." at bounding box center [441, 312] width 486 height 93
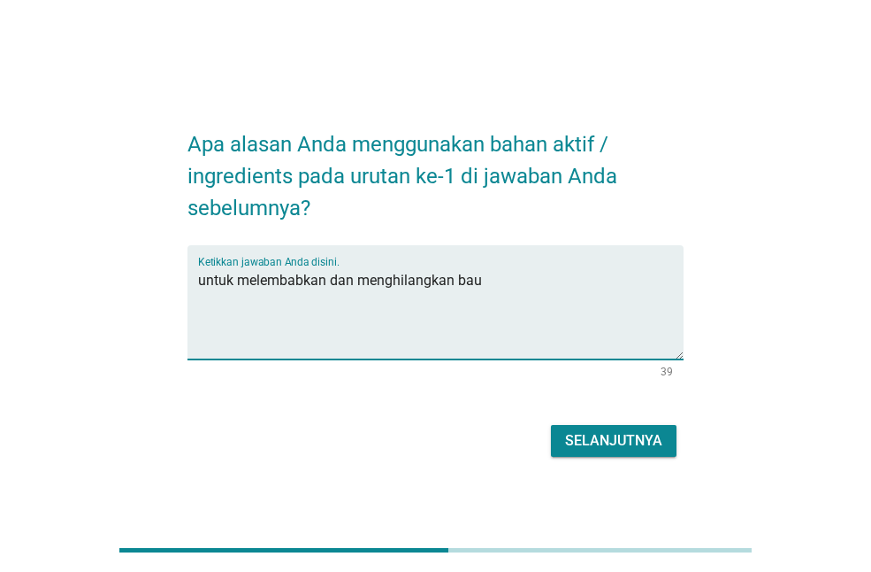
type textarea "untuk melembabkan dan menghilangkan bau"
click at [577, 433] on div "Selanjutnya" at bounding box center [613, 440] width 97 height 21
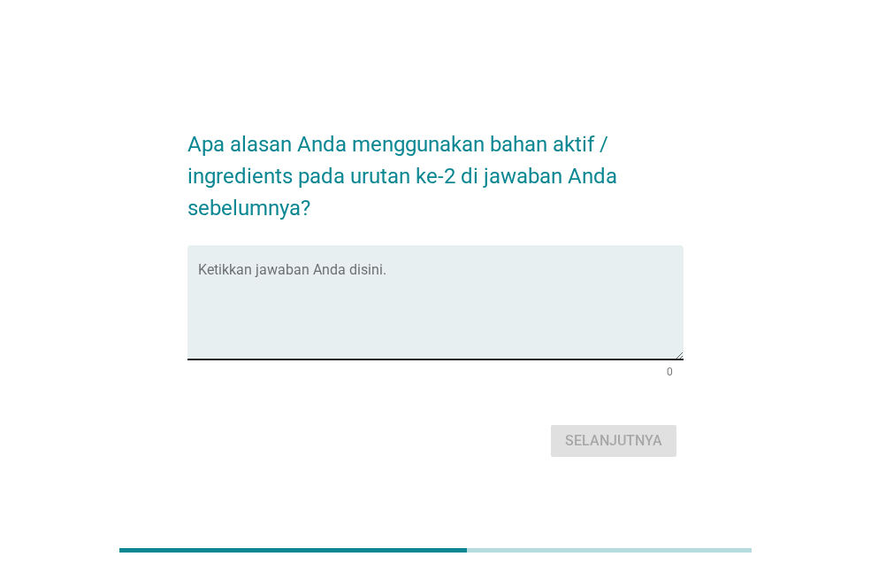
click at [403, 266] on textarea "Ketikkan jawaban Anda disini." at bounding box center [441, 312] width 486 height 93
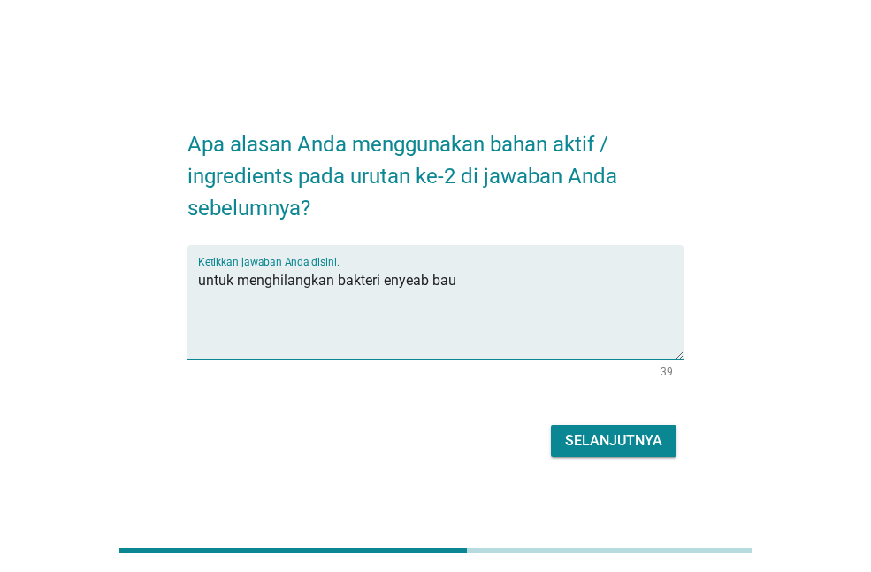
click at [386, 284] on textarea "untuk menghilangkan bakteri enyeab bau" at bounding box center [441, 312] width 486 height 93
click at [425, 286] on textarea "untuk menghilangkan bakteri penyeab bau" at bounding box center [441, 312] width 486 height 93
type textarea "untuk menghilangkan bakteri penyebab bau"
click at [590, 455] on button "Selanjutnya" at bounding box center [614, 441] width 126 height 32
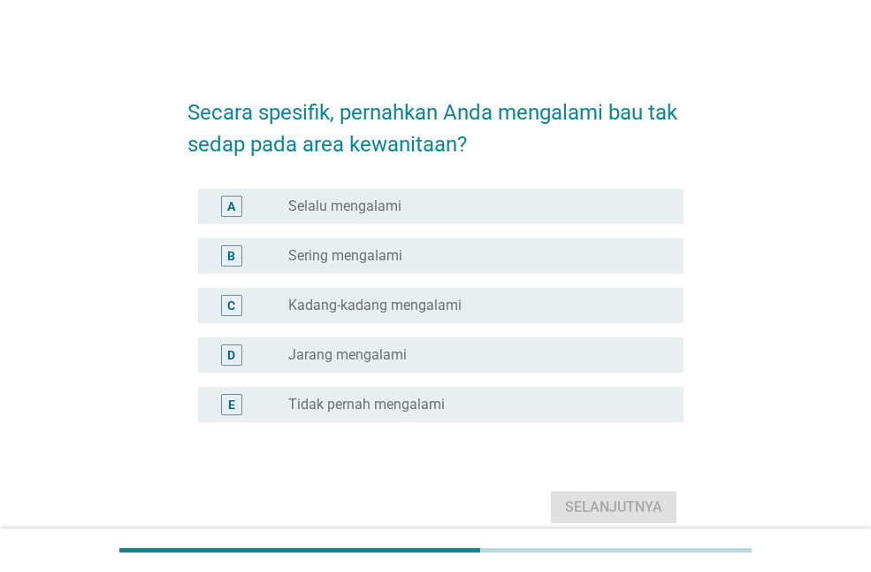
click at [354, 303] on label "Kadang-kadang mengalami" at bounding box center [374, 305] width 173 height 18
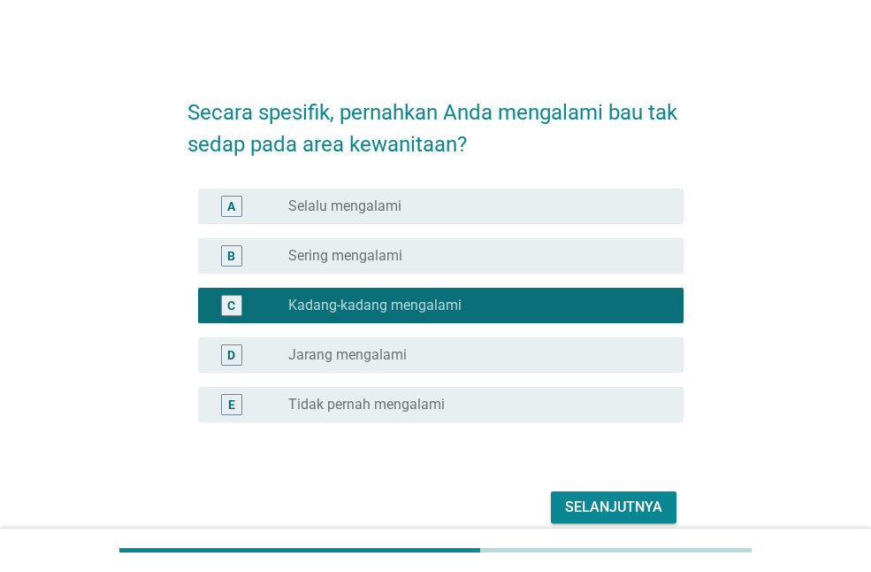
click at [658, 477] on form "Secara spesifik, pernahkan Anda mengalami bau tak sedap pada area kewanitaan? A…" at bounding box center [436, 303] width 496 height 449
click at [659, 503] on div "Selanjutnya" at bounding box center [613, 506] width 97 height 21
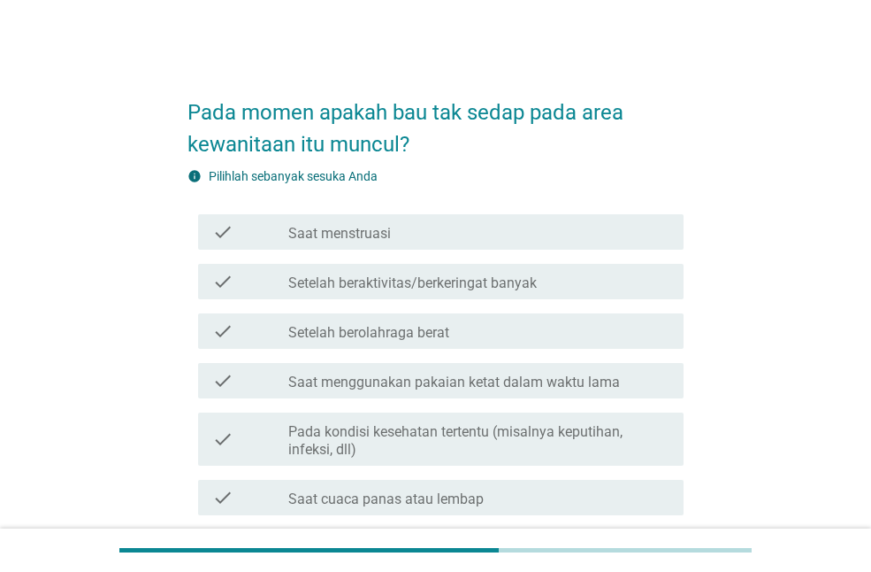
scroll to position [88, 0]
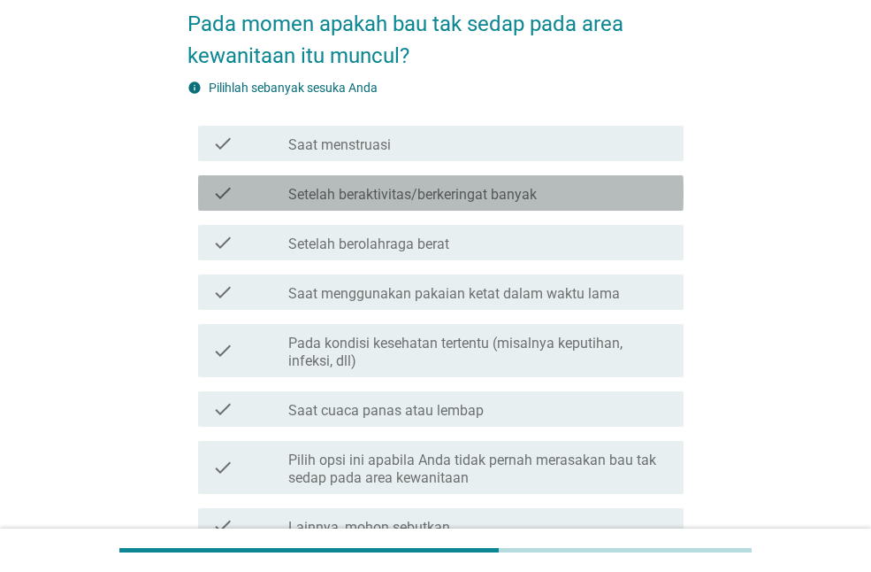
click at [543, 187] on div "check_box_outline_blank Setelah beraktivitas/berkeringat banyak" at bounding box center [478, 192] width 381 height 21
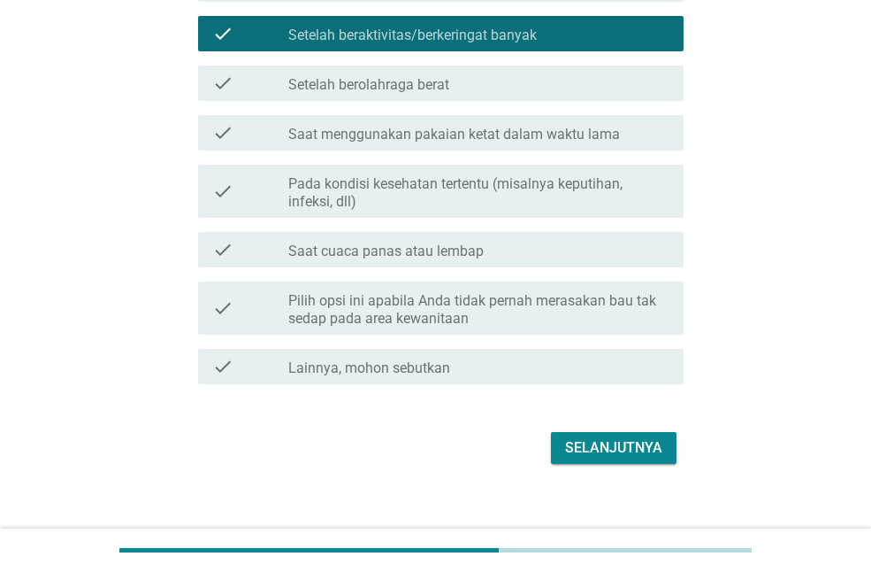
scroll to position [265, 0]
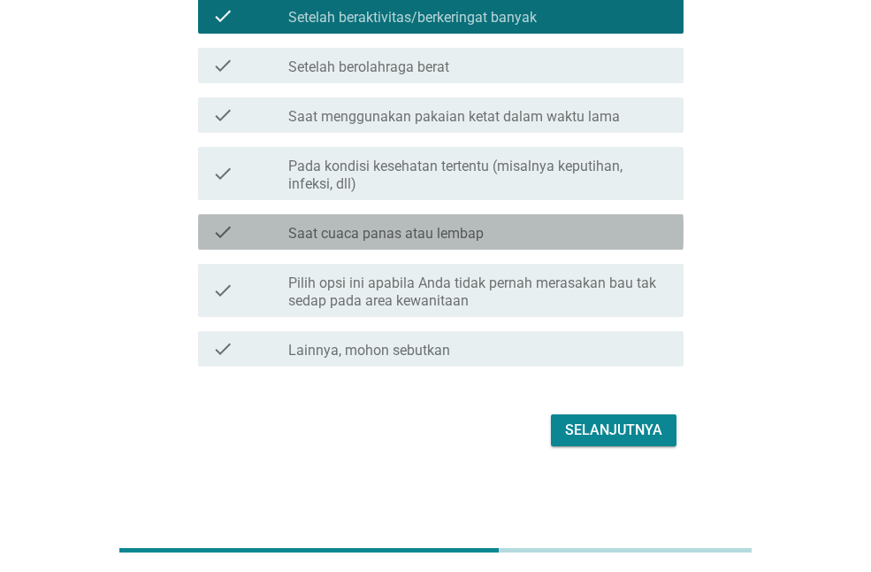
click at [400, 240] on label "Saat cuaca panas atau lembap" at bounding box center [386, 234] width 196 height 18
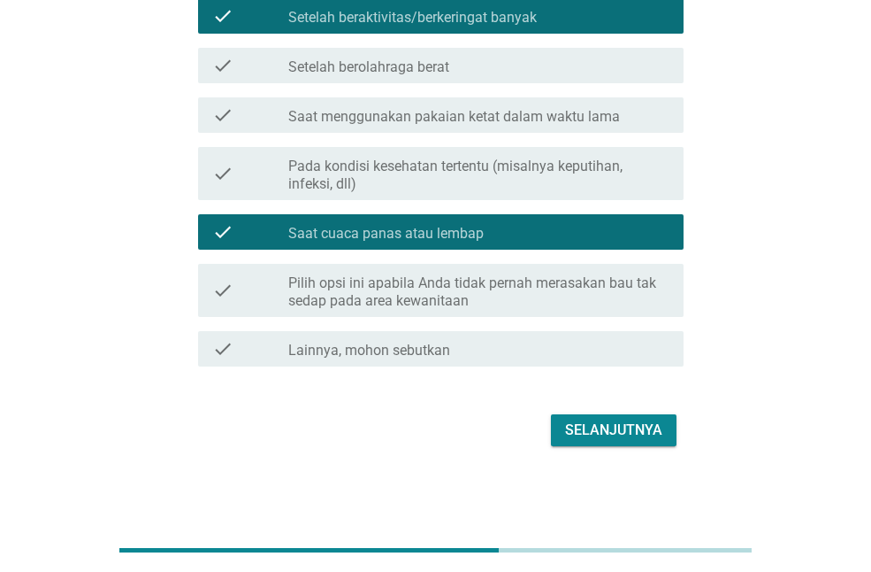
click at [453, 174] on label "Pada kondisi kesehatan tertentu (misalnya keputihan, infeksi, dll)" at bounding box center [478, 174] width 381 height 35
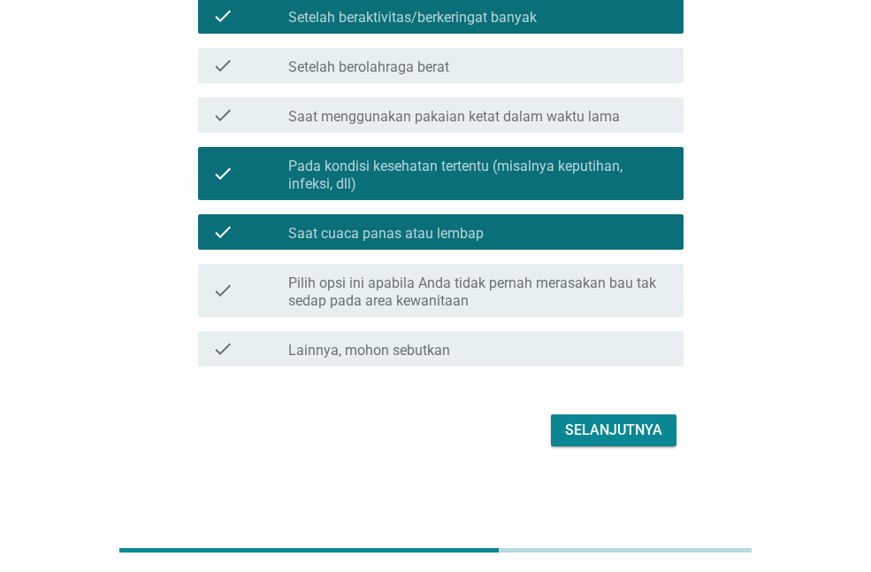
click at [521, 128] on div "check check_box_outline_blank Saat menggunakan pakaian ketat dalam waktu lama" at bounding box center [441, 114] width 486 height 35
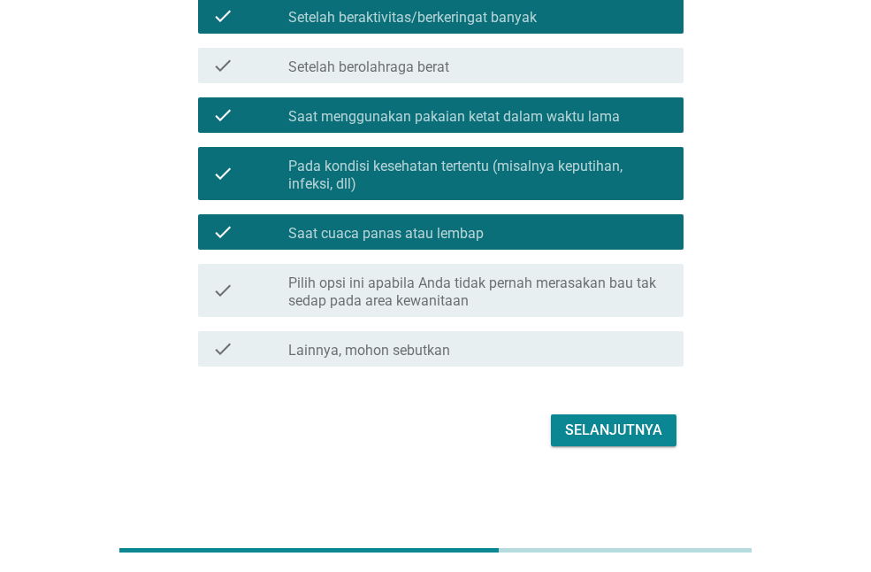
click at [656, 435] on div "Selanjutnya" at bounding box center [613, 429] width 97 height 21
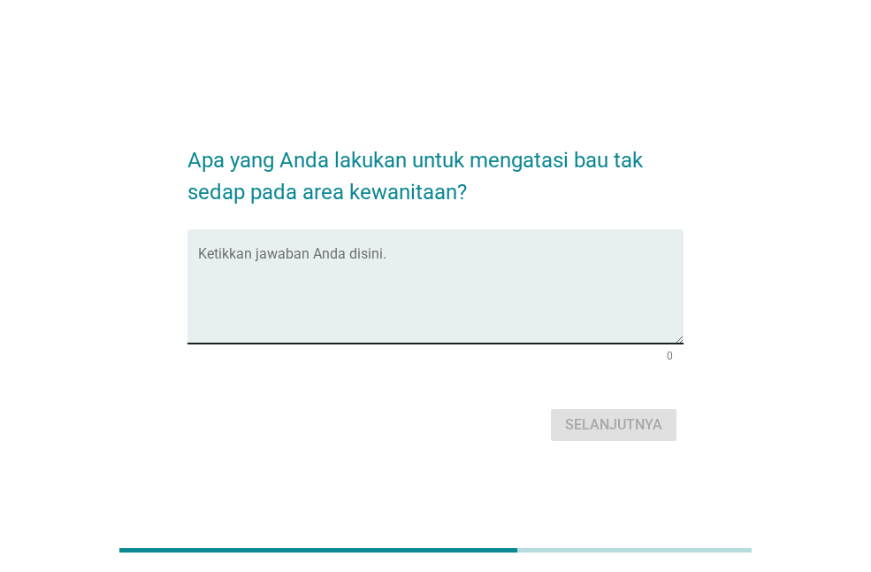
scroll to position [43, 0]
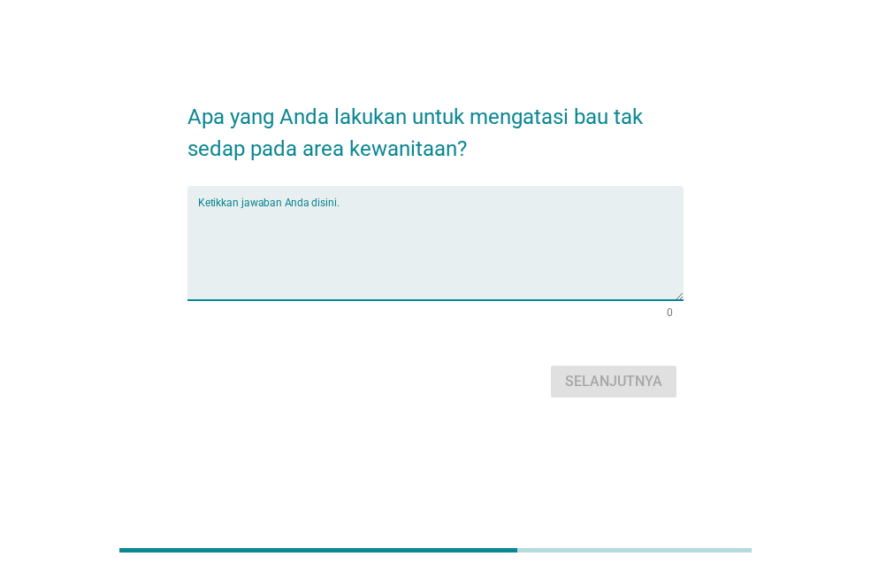
click at [417, 294] on textarea "Ketikkan jawaban Anda disini." at bounding box center [441, 253] width 486 height 93
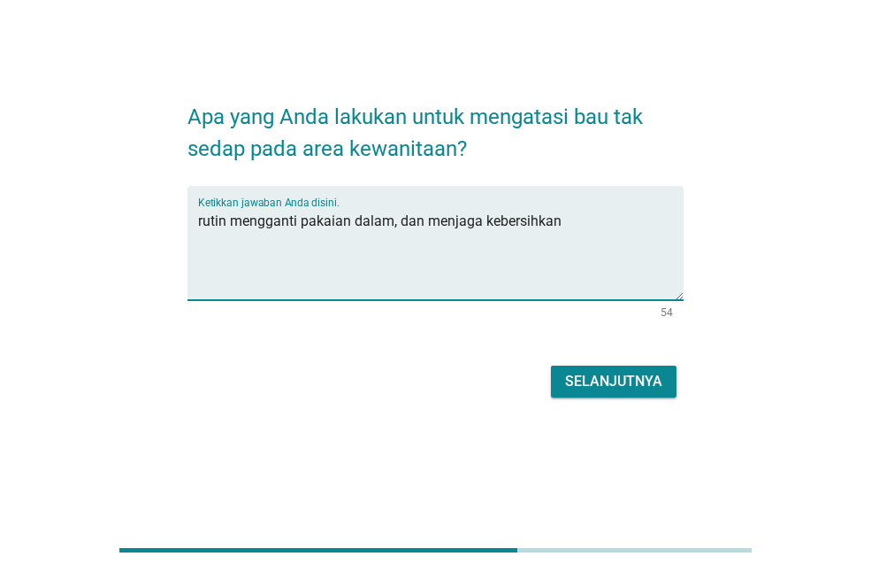
type textarea "rutin mengganti pakaian dalam, dan menjaga kebersihkan"
click at [592, 369] on button "Selanjutnya" at bounding box center [614, 381] width 126 height 32
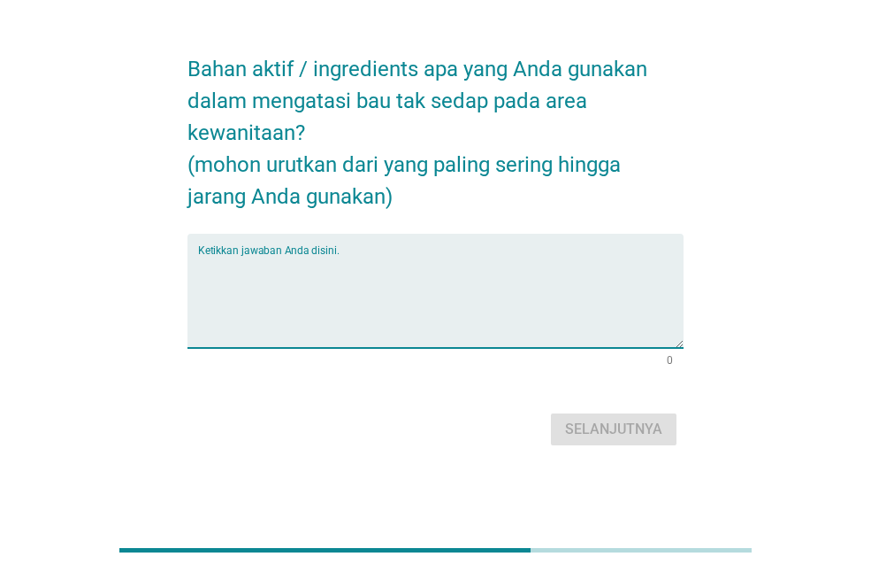
click at [407, 268] on textarea "Ketikkan jawaban Anda disini." at bounding box center [441, 301] width 486 height 93
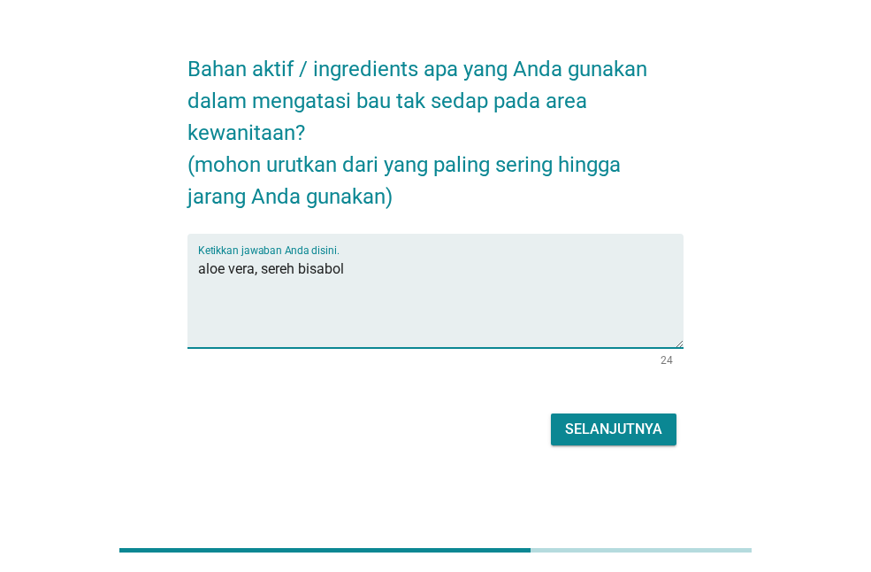
type textarea "aloe vera, sereh bisabol"
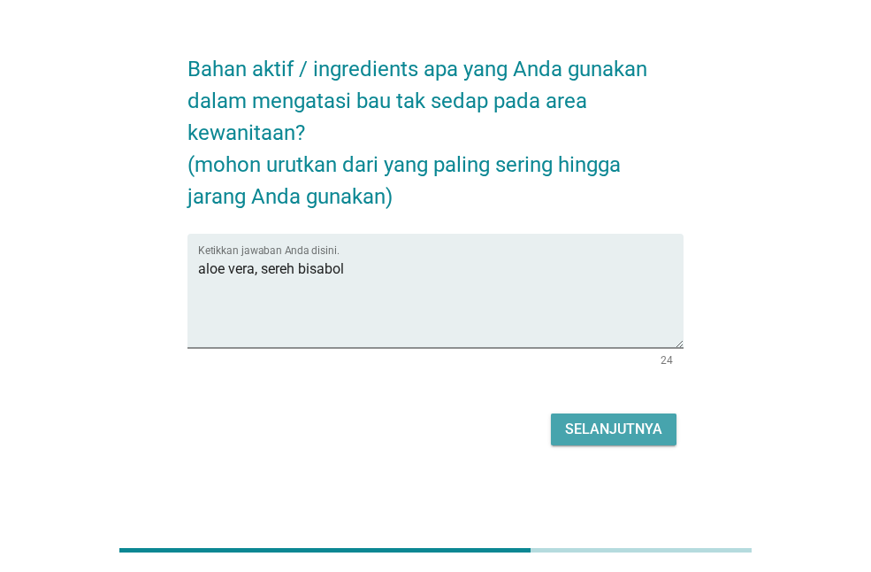
click at [630, 418] on div "Selanjutnya" at bounding box center [613, 428] width 97 height 21
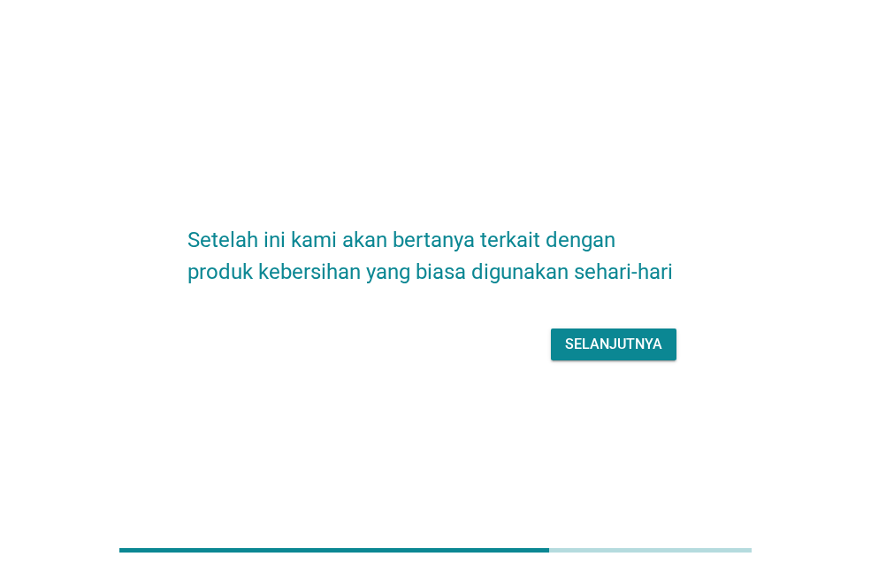
click at [625, 346] on div "Selanjutnya" at bounding box center [613, 344] width 97 height 21
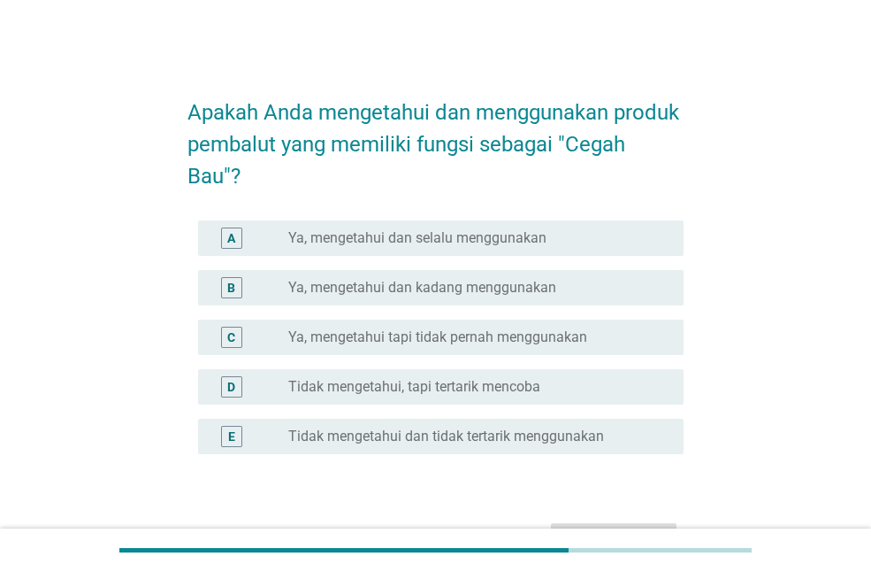
click at [518, 242] on label "Ya, mengetahui dan selalu menggunakan" at bounding box center [417, 238] width 258 height 18
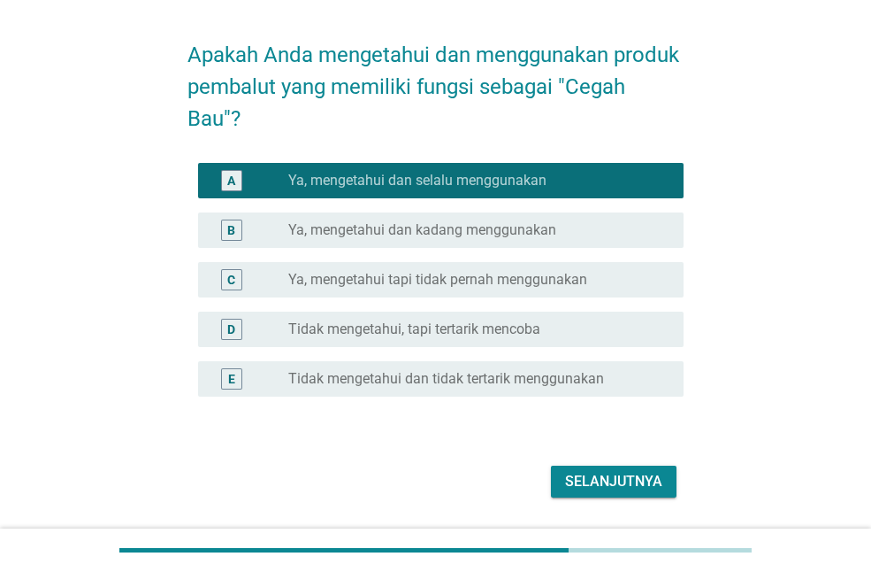
scroll to position [88, 0]
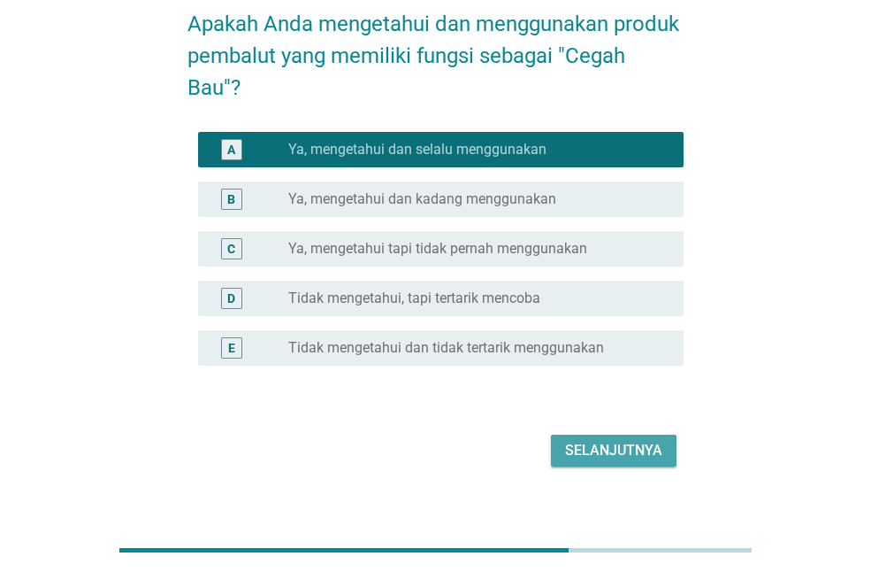
click at [613, 459] on div "Selanjutnya" at bounding box center [613, 450] width 97 height 21
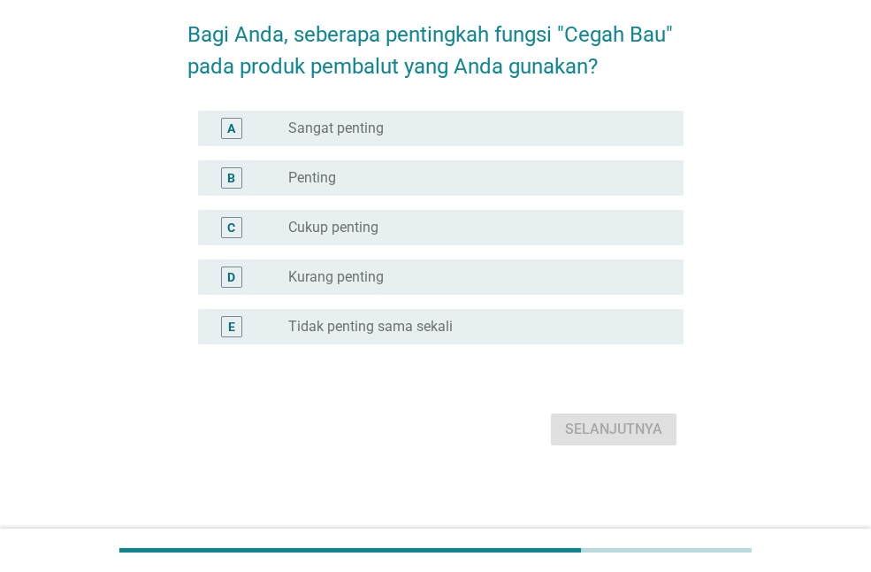
scroll to position [0, 0]
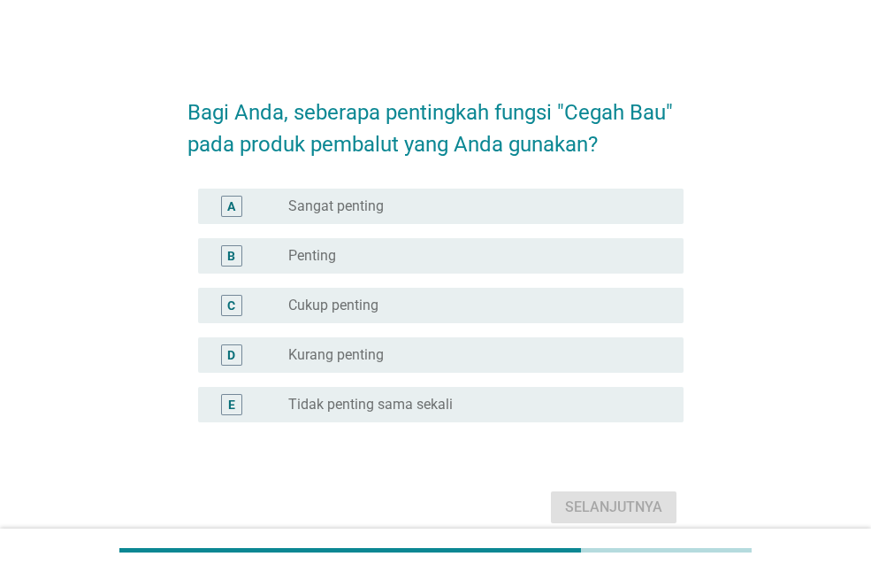
click at [403, 206] on div "radio_button_unchecked Sangat penting" at bounding box center [471, 206] width 367 height 18
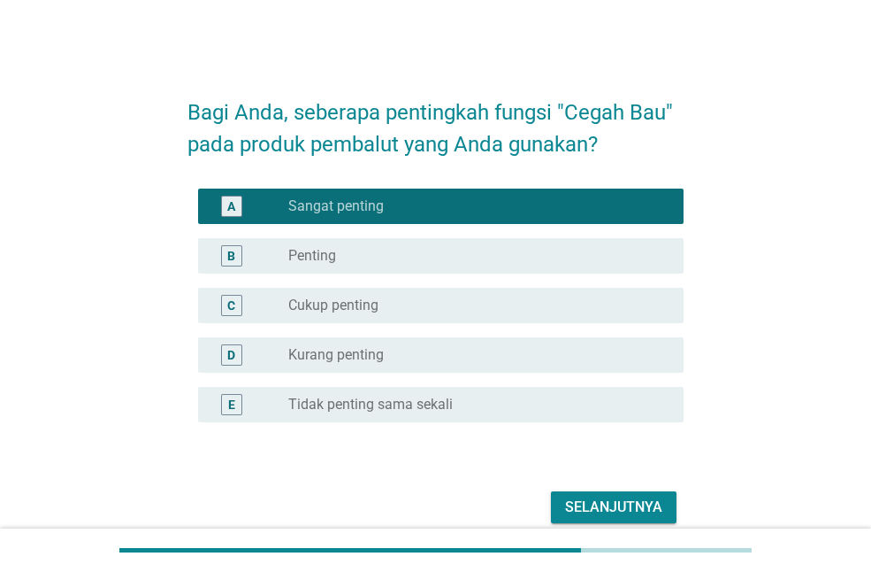
click at [633, 502] on div "Selanjutnya" at bounding box center [613, 506] width 97 height 21
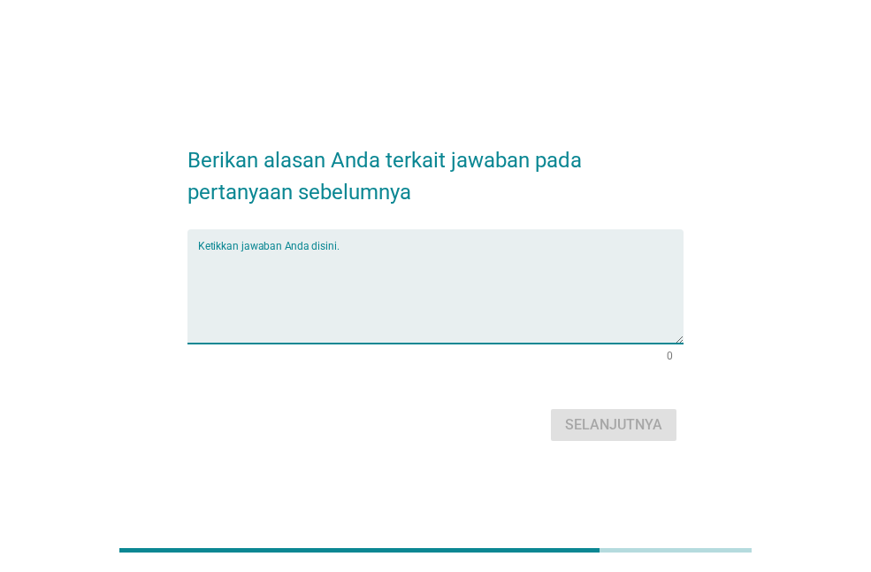
click at [404, 279] on textarea "Ketikkan jawaban Anda disini." at bounding box center [441, 296] width 486 height 93
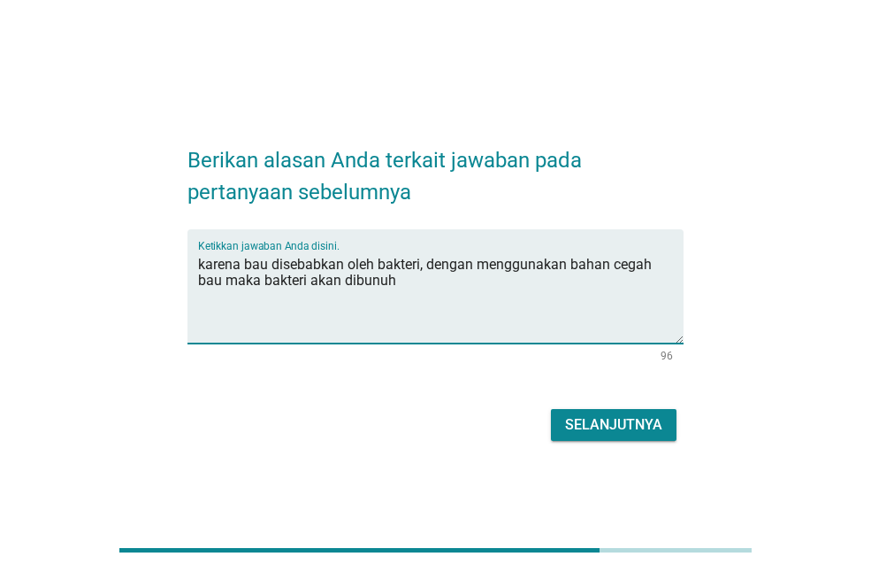
type textarea "karena bau disebabkan oleh bakteri, dengan menggunakan bahan cegah bau maka bak…"
click at [656, 423] on div "Selanjutnya" at bounding box center [613, 424] width 97 height 21
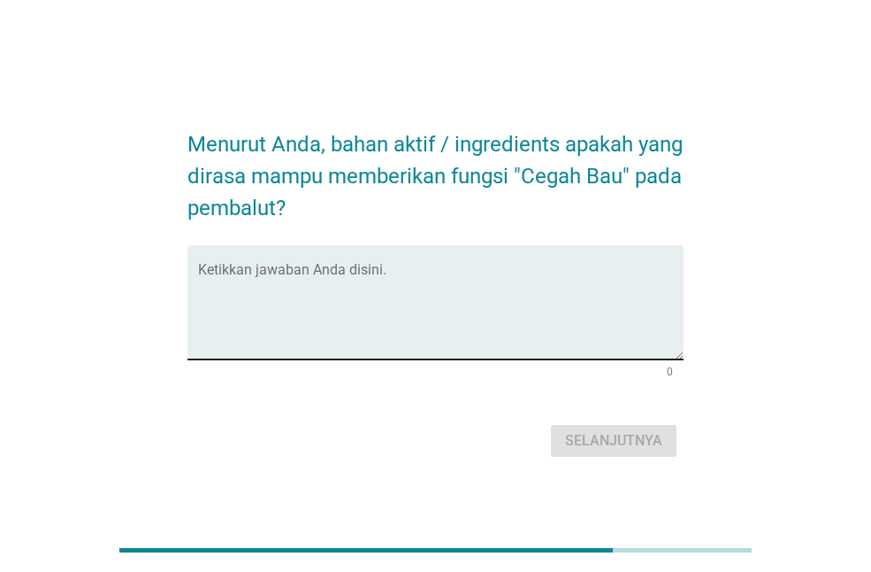
click at [383, 276] on textarea "Ketikkan jawaban Anda disini." at bounding box center [441, 312] width 486 height 93
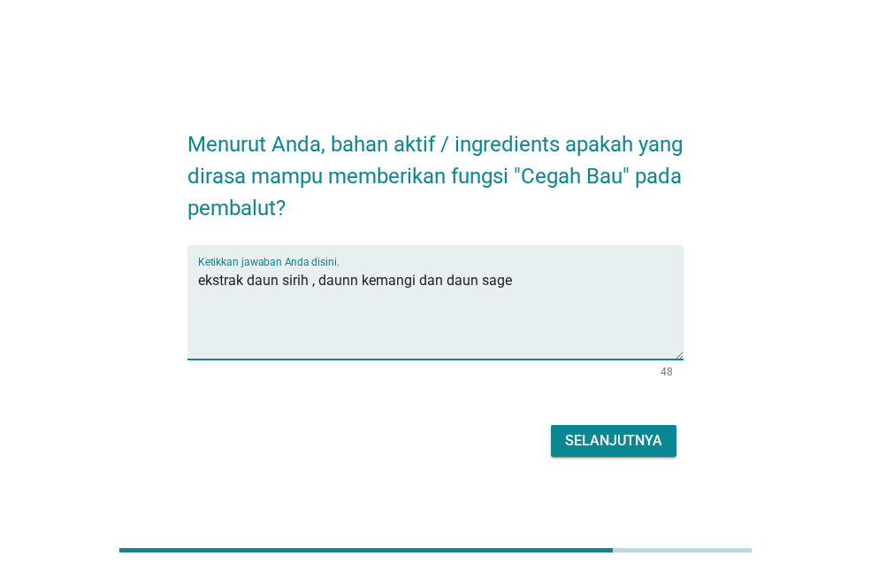
type textarea "ekstrak daun sirih , daunn kemangi dan daun sage"
click at [627, 446] on div "Selanjutnya" at bounding box center [613, 440] width 97 height 21
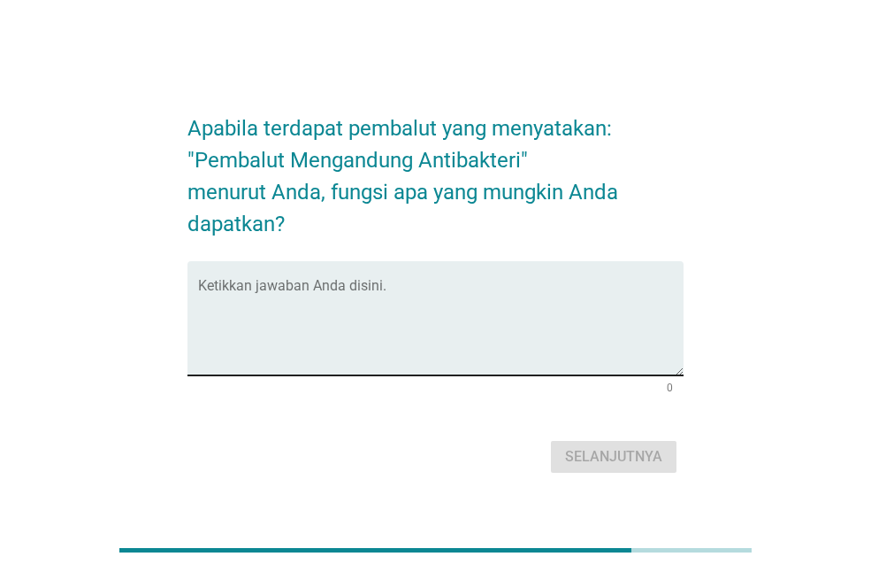
scroll to position [43, 0]
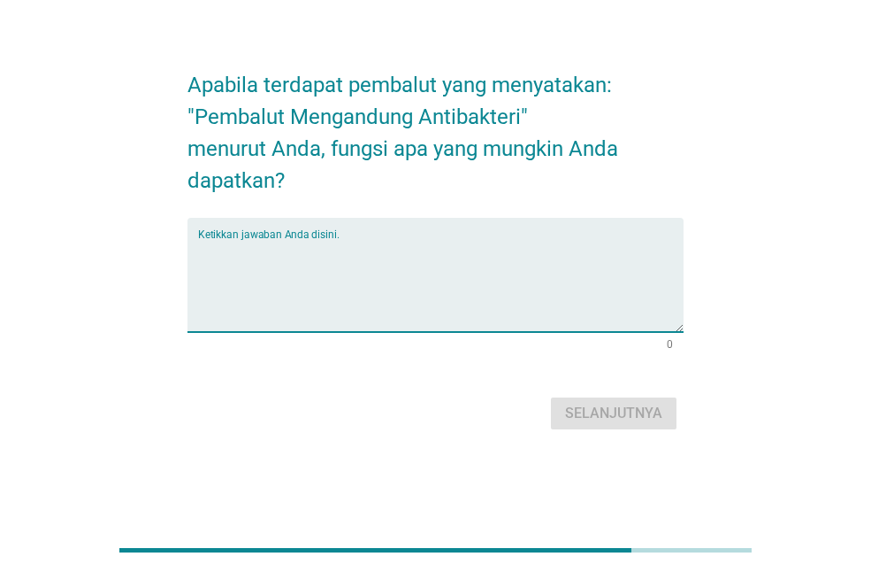
click at [343, 259] on textarea "Ketikkan jawaban Anda disini." at bounding box center [441, 285] width 486 height 93
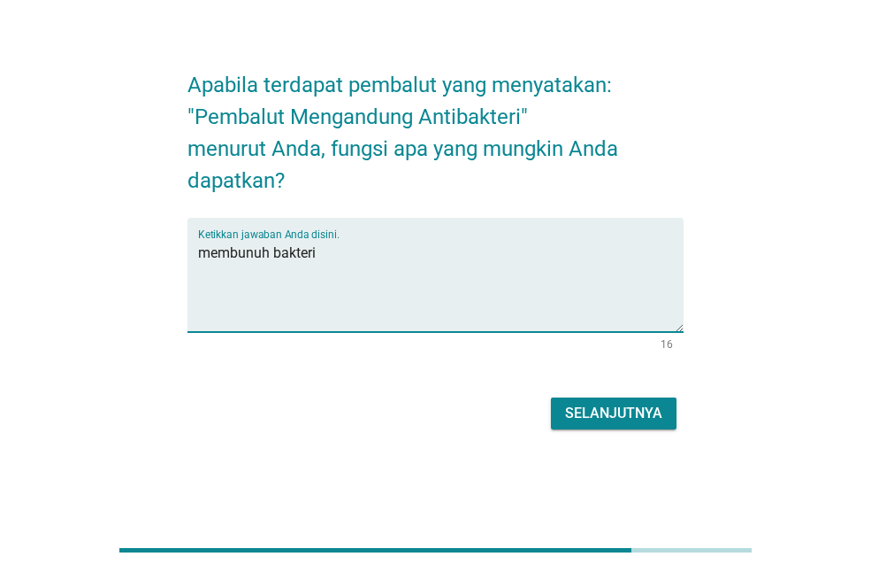
type textarea "membunuh bakteri"
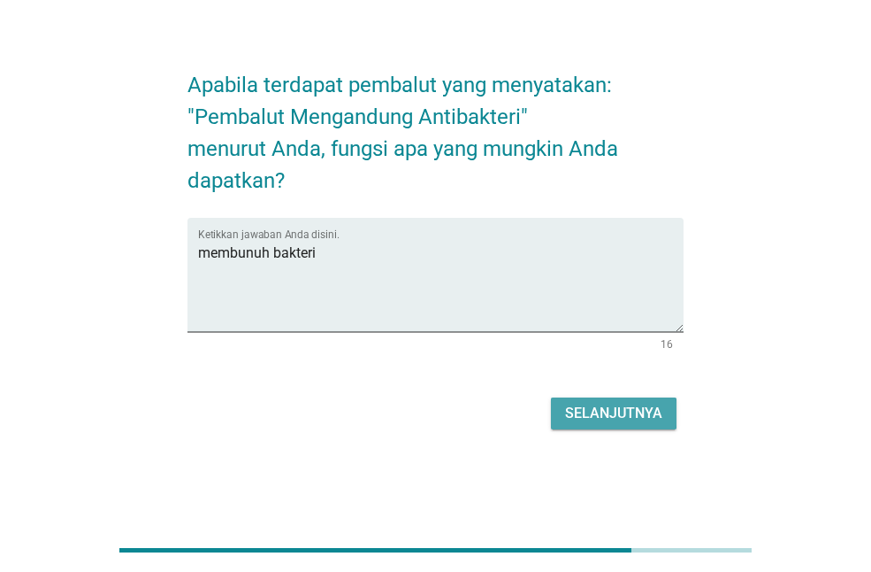
click at [635, 418] on div "Selanjutnya" at bounding box center [613, 413] width 97 height 21
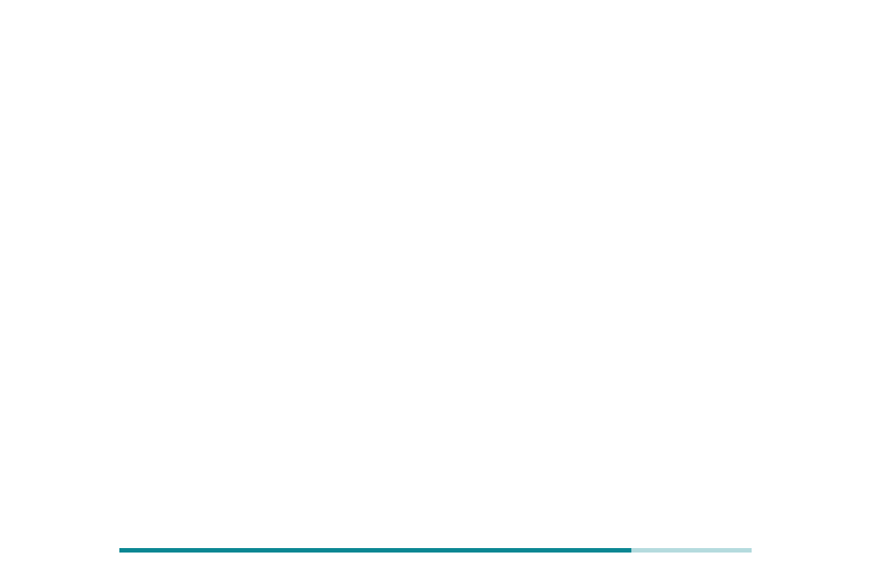
scroll to position [0, 0]
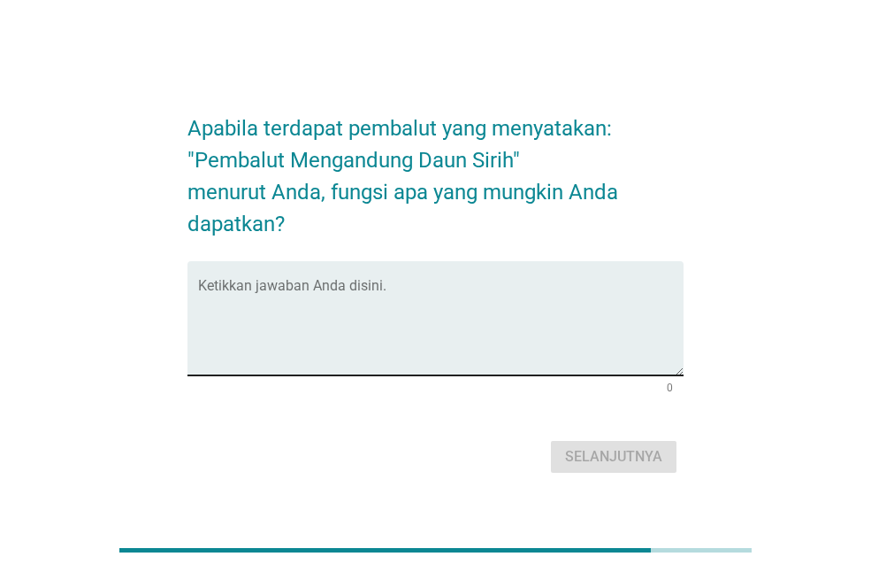
click at [365, 296] on textarea "Ketikkan jawaban Anda disini." at bounding box center [441, 328] width 486 height 93
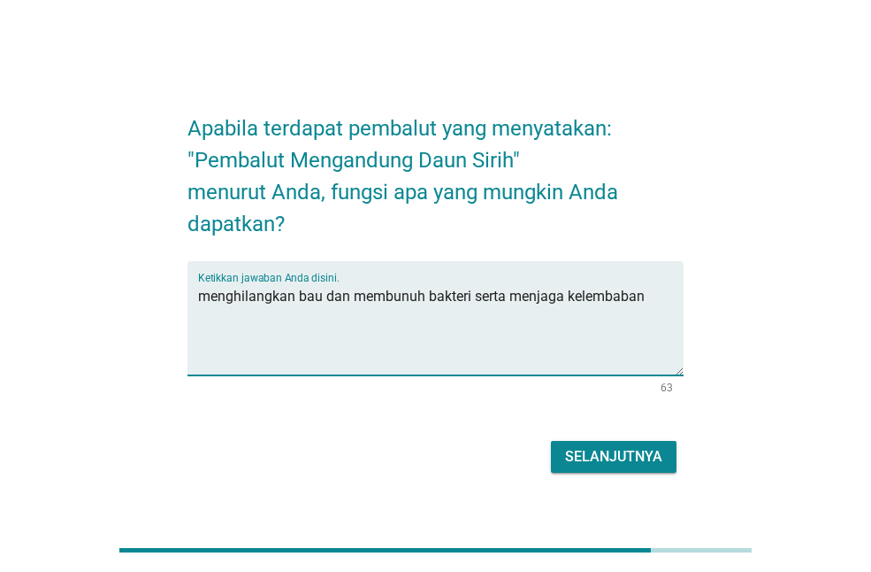
type textarea "menghilangkan bau dan membunuh bakteri serta menjaga kelembaban"
click at [587, 448] on div "Selanjutnya" at bounding box center [613, 456] width 97 height 21
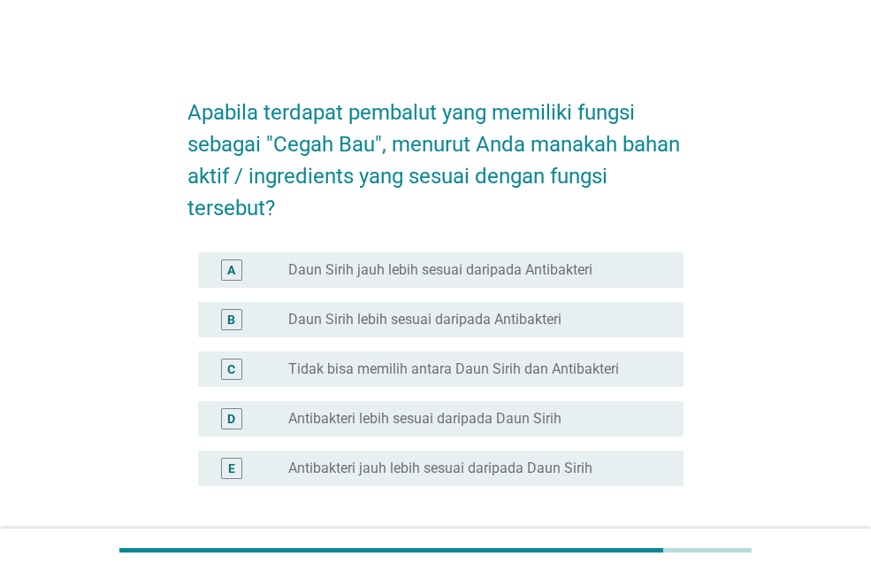
click at [493, 272] on label "Daun Sirih jauh lebih sesuai daripada Antibakteri" at bounding box center [440, 270] width 304 height 18
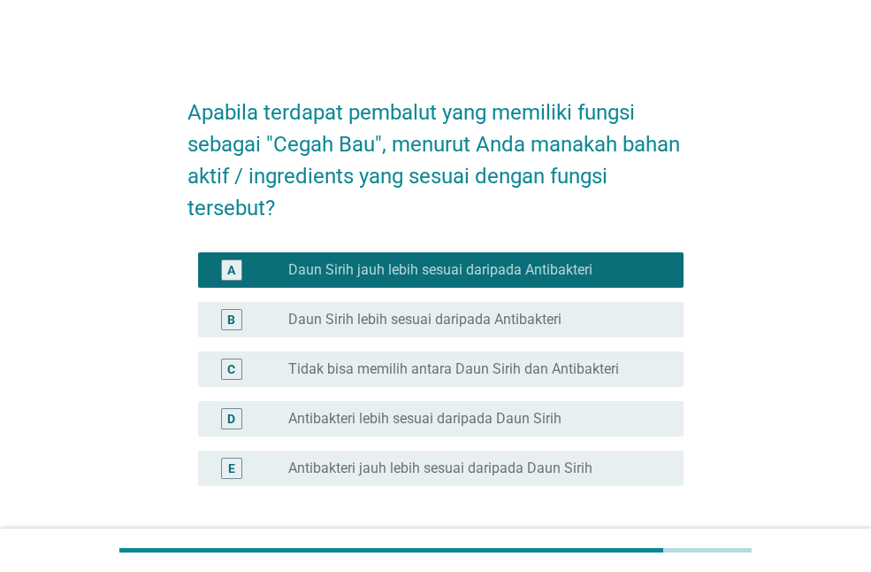
click at [525, 426] on label "Antibakteri lebih sesuai daripada Daun Sirih" at bounding box center [424, 419] width 273 height 18
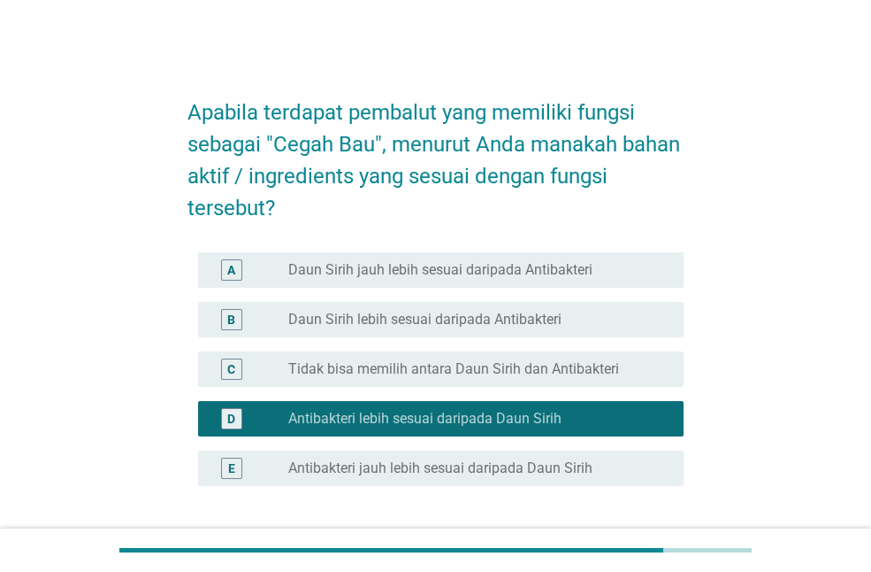
click at [468, 267] on label "Daun Sirih jauh lebih sesuai daripada Antibakteri" at bounding box center [440, 270] width 304 height 18
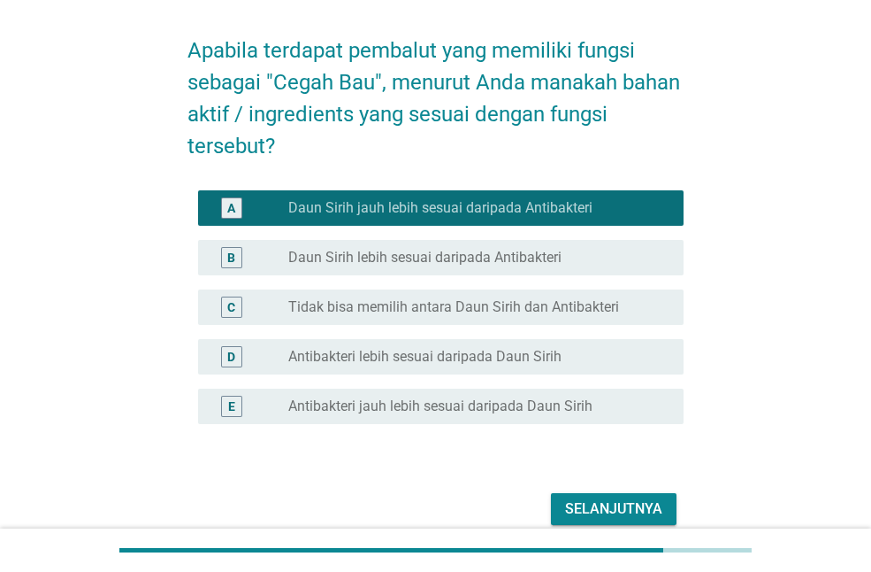
scroll to position [142, 0]
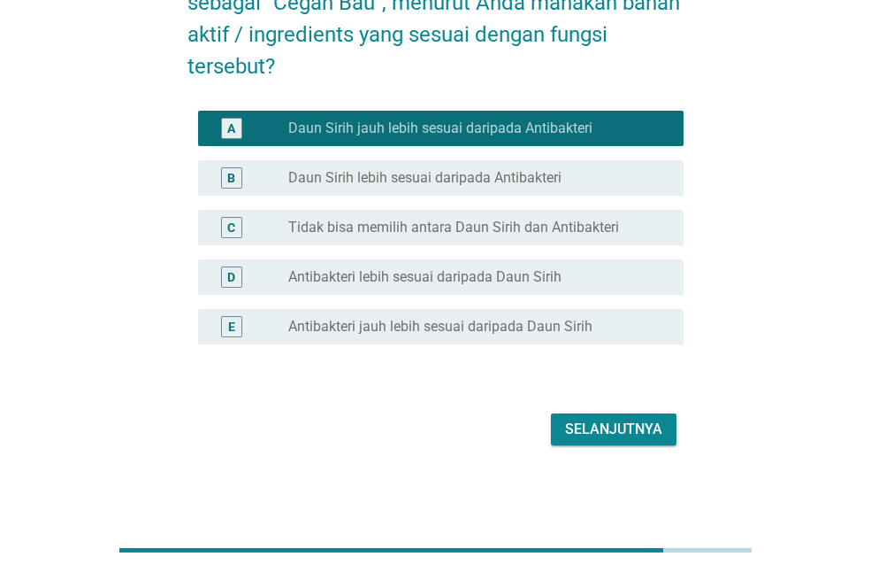
click at [580, 433] on div "Selanjutnya" at bounding box center [613, 428] width 97 height 21
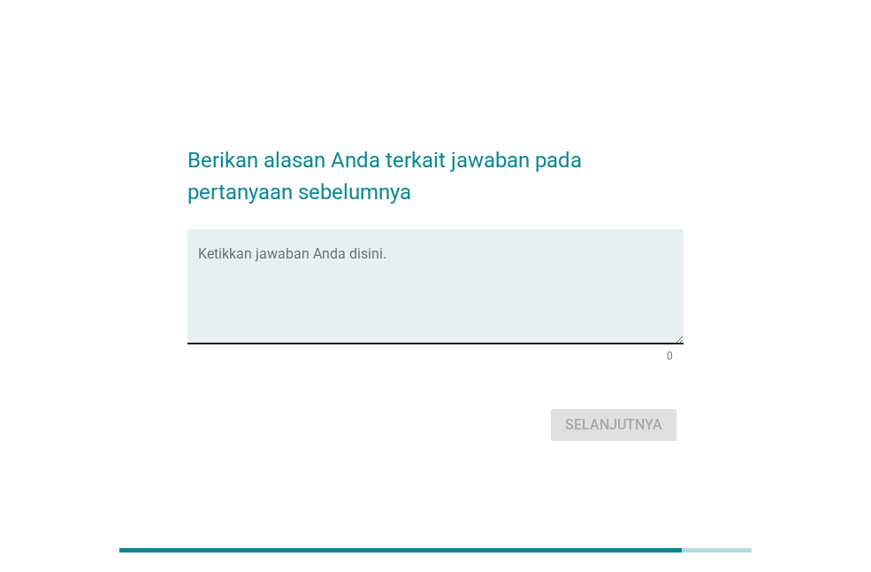
click at [425, 264] on textarea "Ketikkan jawaban Anda disini." at bounding box center [441, 296] width 486 height 93
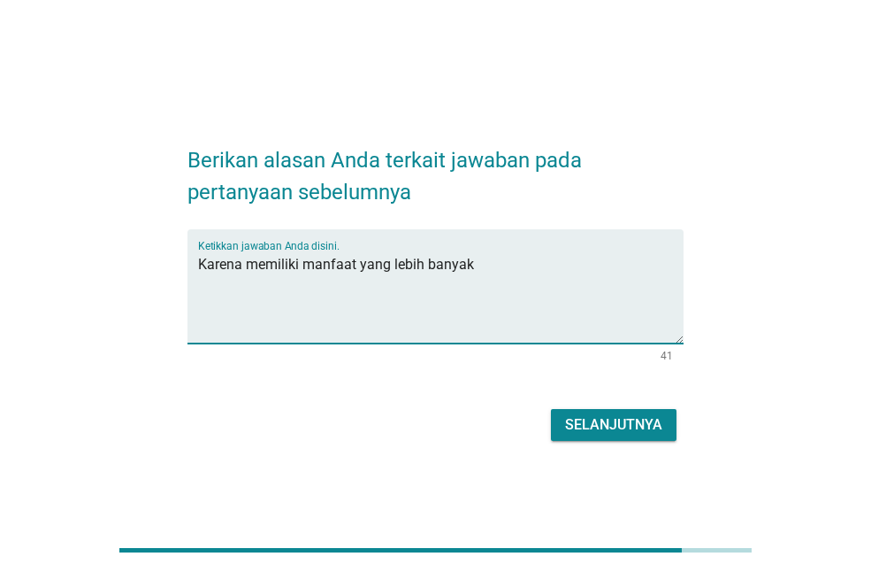
type textarea "Karena memiliki manfaat yang lebih banyak"
click at [605, 429] on div "Selanjutnya" at bounding box center [613, 424] width 97 height 21
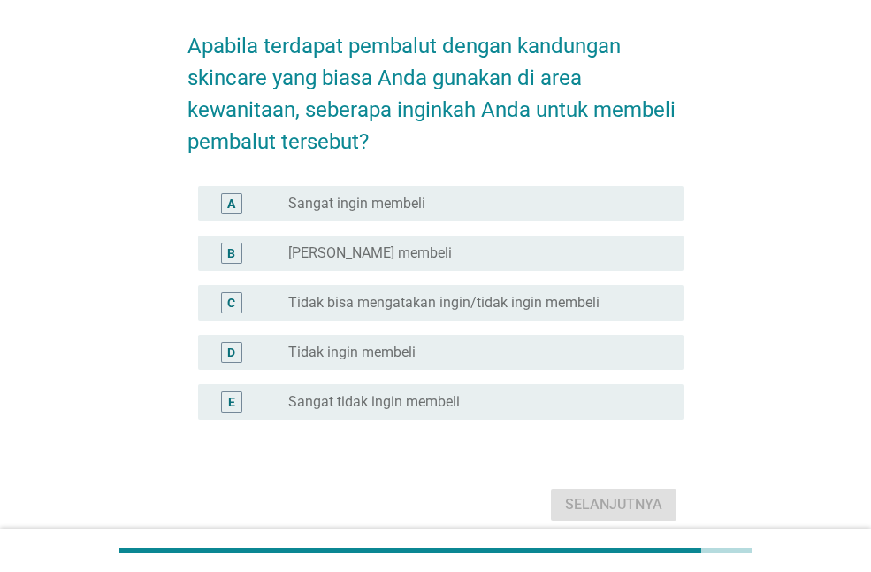
scroll to position [142, 0]
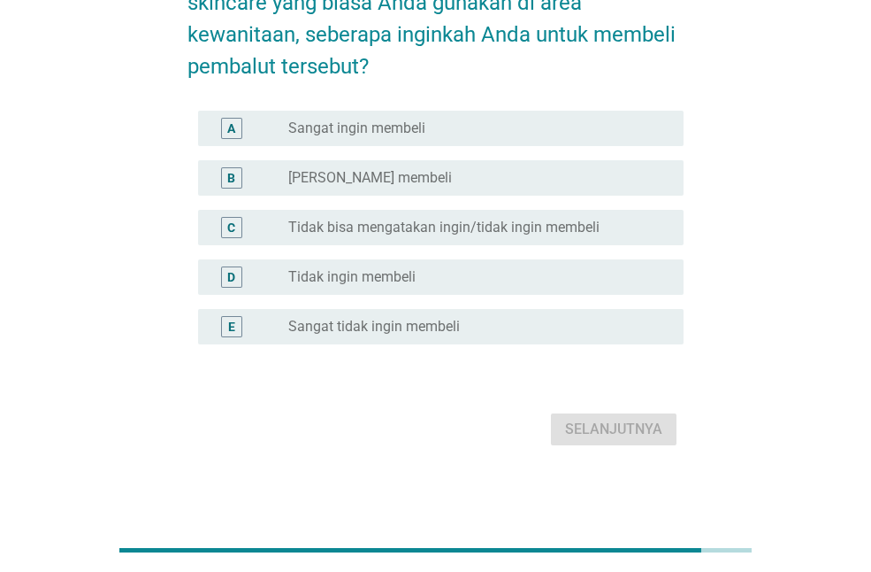
click at [461, 228] on label "Tidak bisa mengatakan ingin/tidak ingin membeli" at bounding box center [443, 228] width 311 height 18
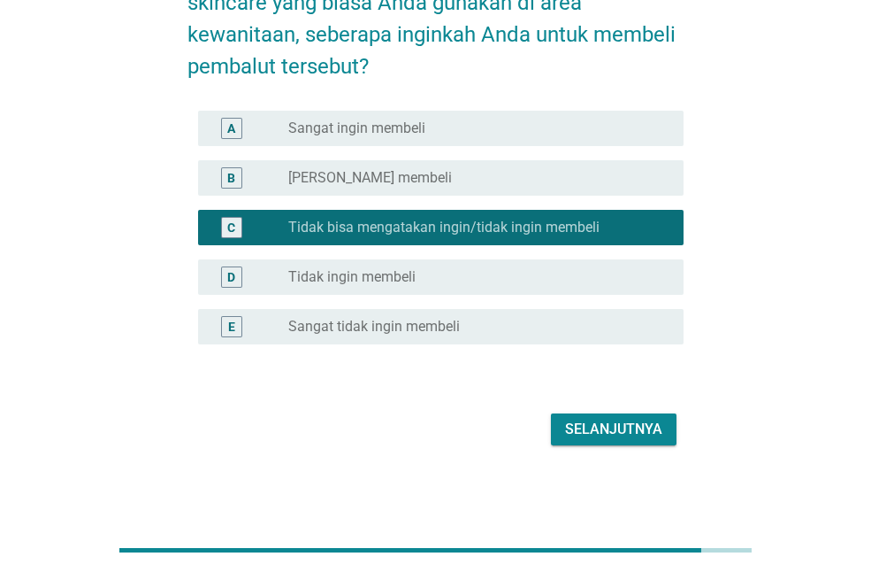
click at [433, 181] on div "radio_button_unchecked Ingin membeli" at bounding box center [471, 178] width 367 height 18
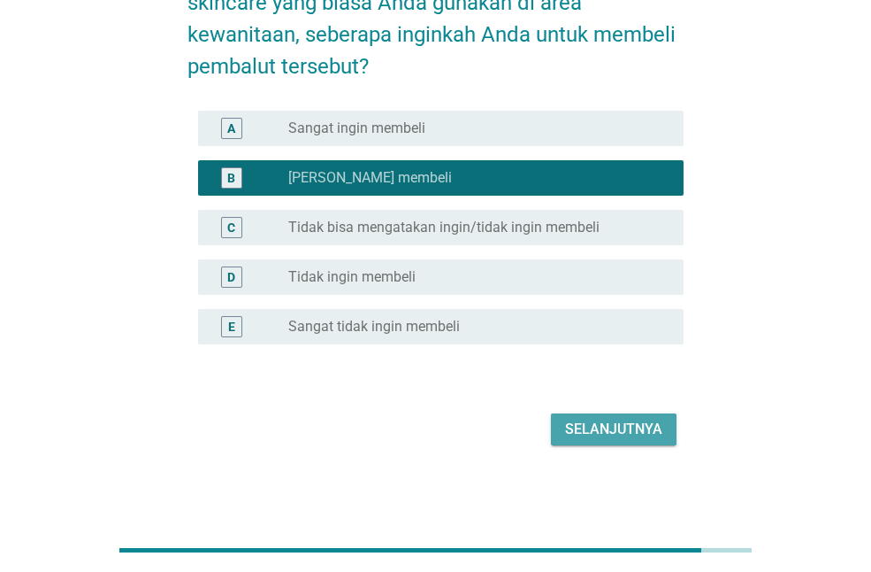
click at [591, 444] on button "Selanjutnya" at bounding box center [614, 429] width 126 height 32
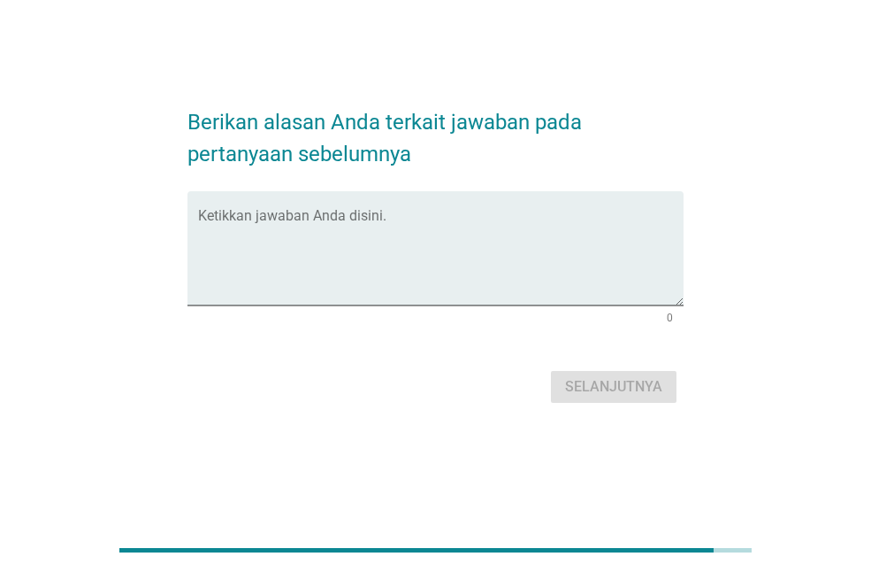
scroll to position [43, 0]
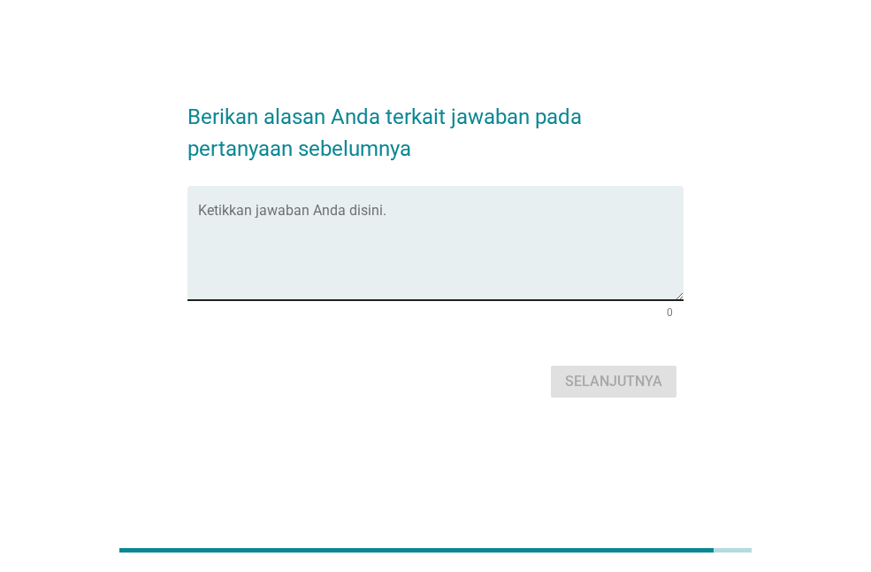
click at [393, 200] on div "Ketikkan jawaban Anda disini." at bounding box center [441, 243] width 486 height 114
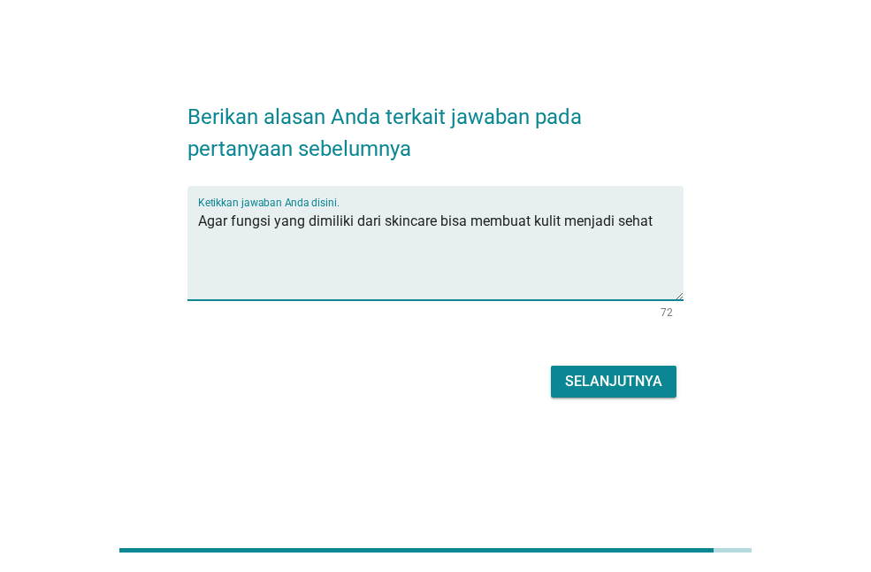
type textarea "Agar fungsi yang dimiliki dari skincare bisa membuat kulit menjadi sehat"
click at [631, 360] on div "Selanjutnya" at bounding box center [436, 381] width 496 height 42
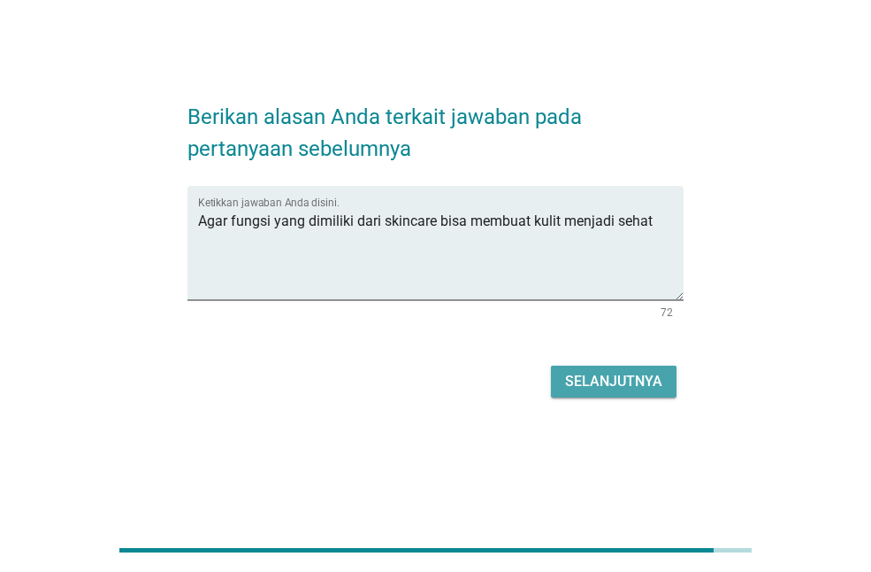
click at [628, 372] on div "Selanjutnya" at bounding box center [613, 381] width 97 height 21
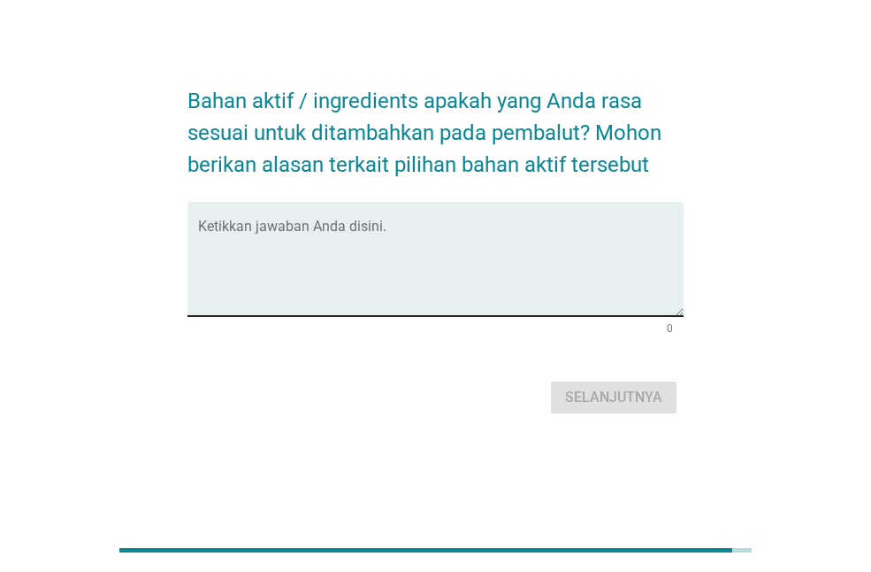
click at [397, 236] on textarea "Ketikkan jawaban Anda disini." at bounding box center [441, 269] width 486 height 93
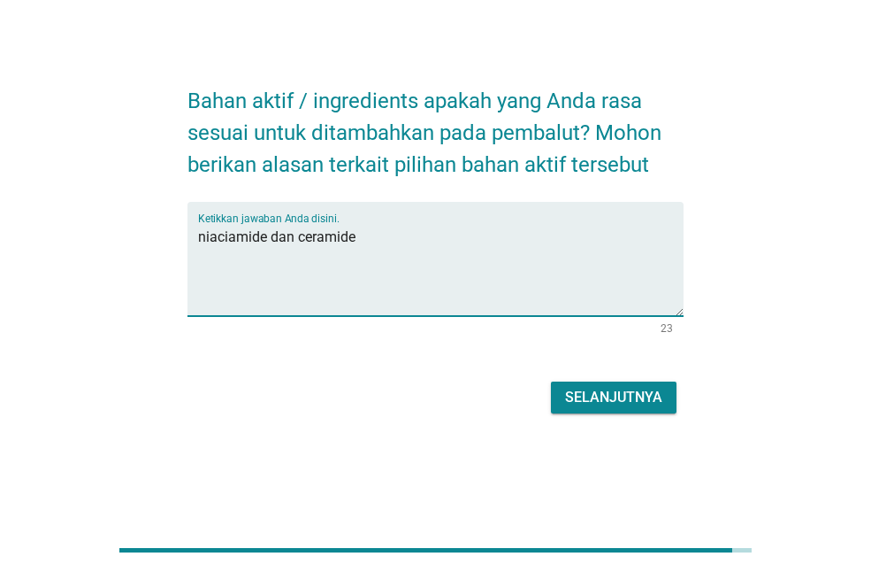
type textarea "niaciamide dan ceramide"
click at [674, 396] on button "Selanjutnya" at bounding box center [614, 397] width 126 height 32
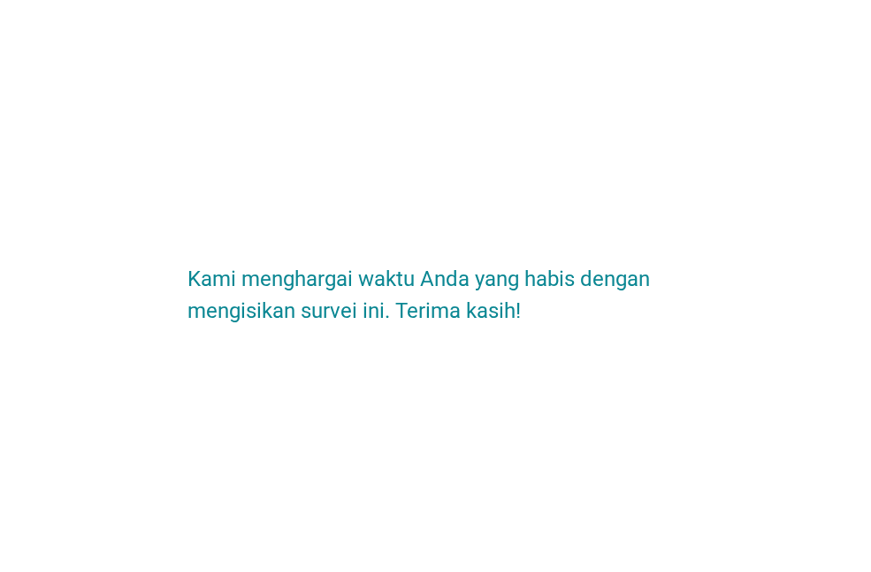
scroll to position [0, 0]
